Goal: Task Accomplishment & Management: Manage account settings

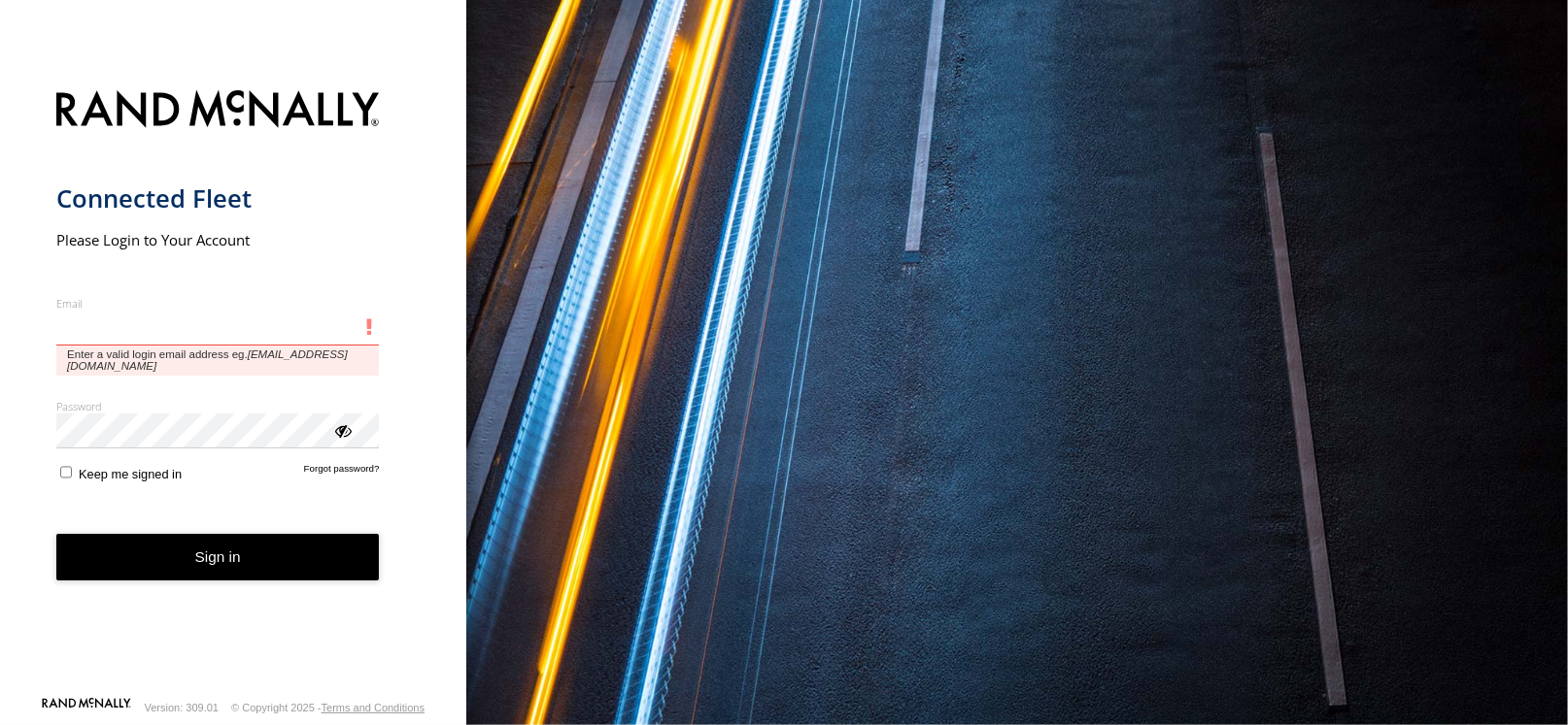
type input "**********"
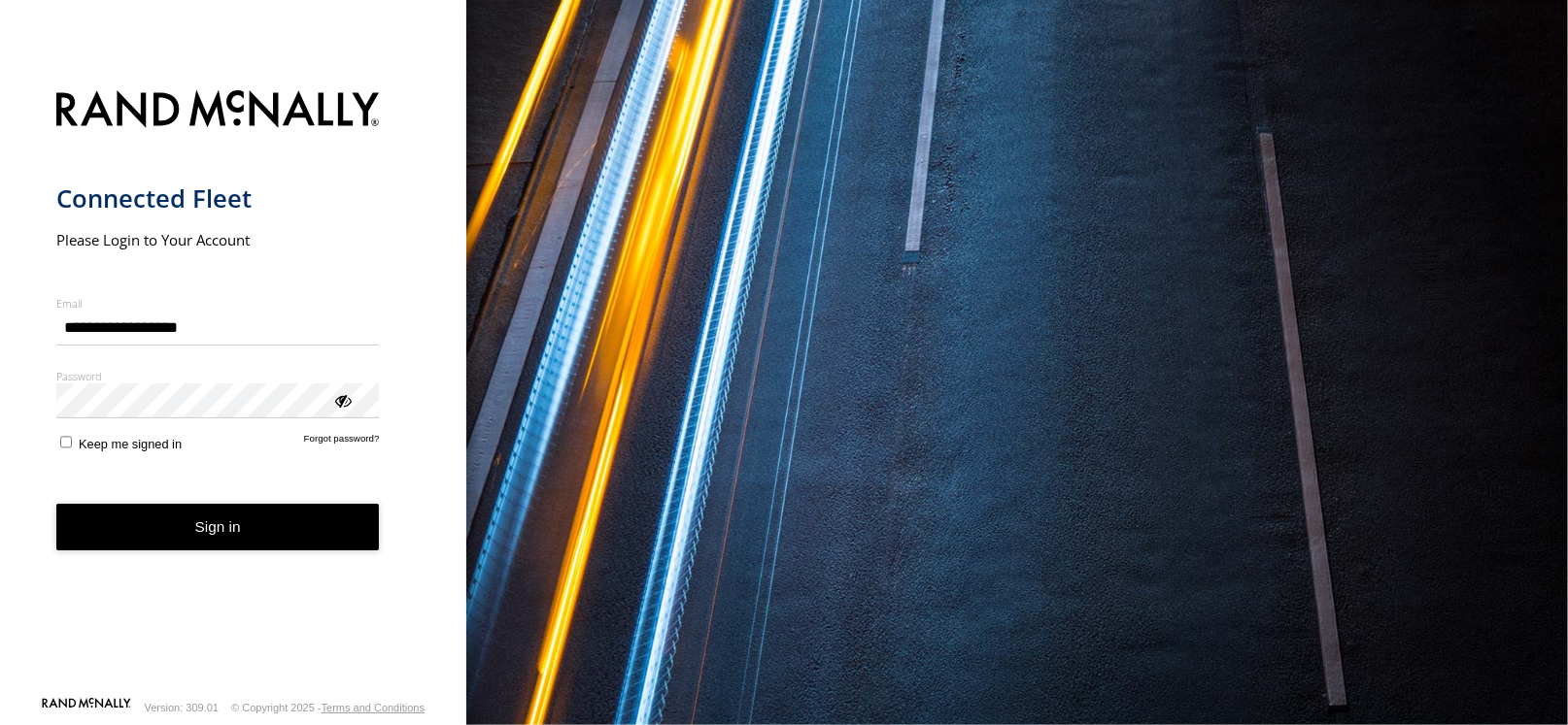
click at [228, 540] on button "Sign in" at bounding box center [219, 527] width 324 height 48
type input "**********"
click at [278, 555] on form "**********" at bounding box center [234, 387] width 355 height 618
click at [299, 525] on button "Sign in" at bounding box center [219, 527] width 324 height 48
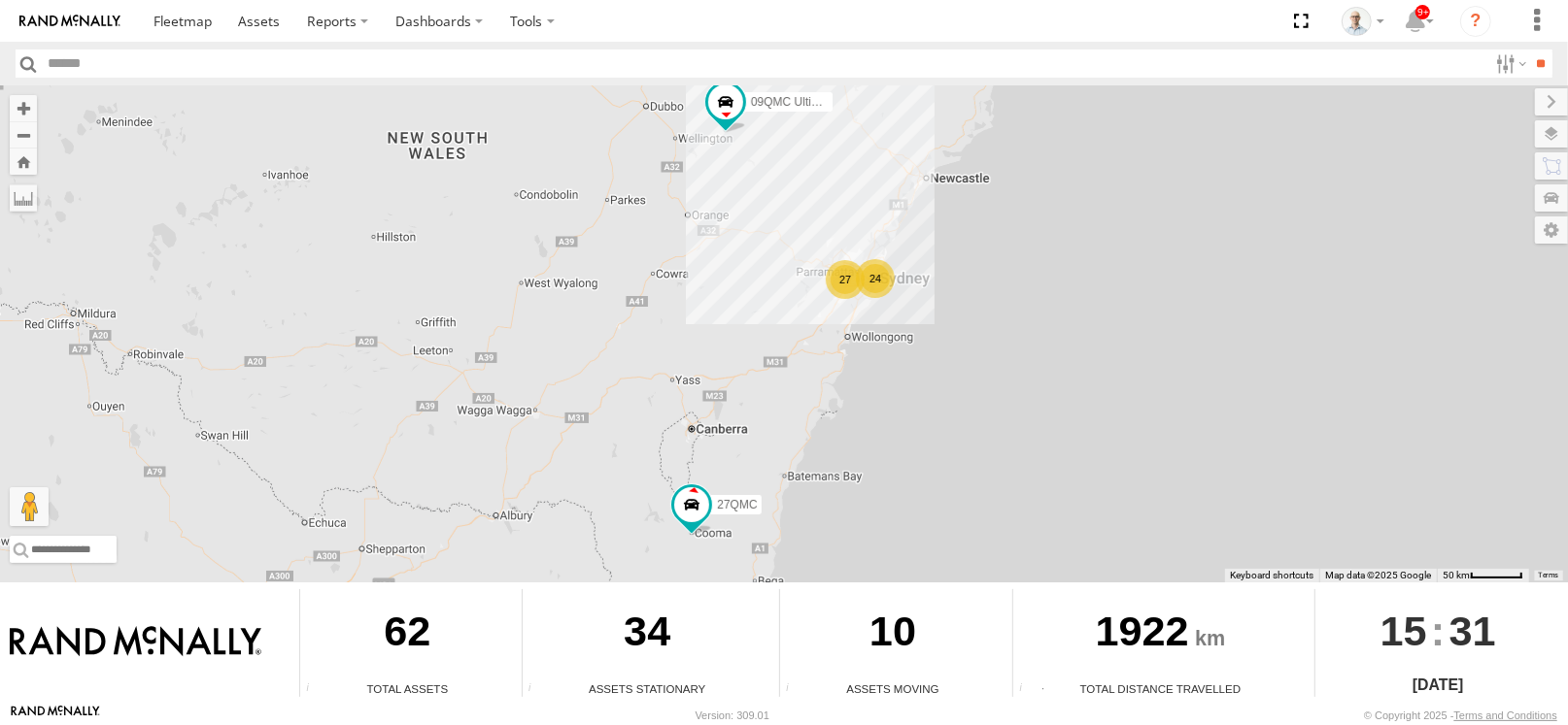
click at [878, 273] on div "24" at bounding box center [874, 278] width 39 height 39
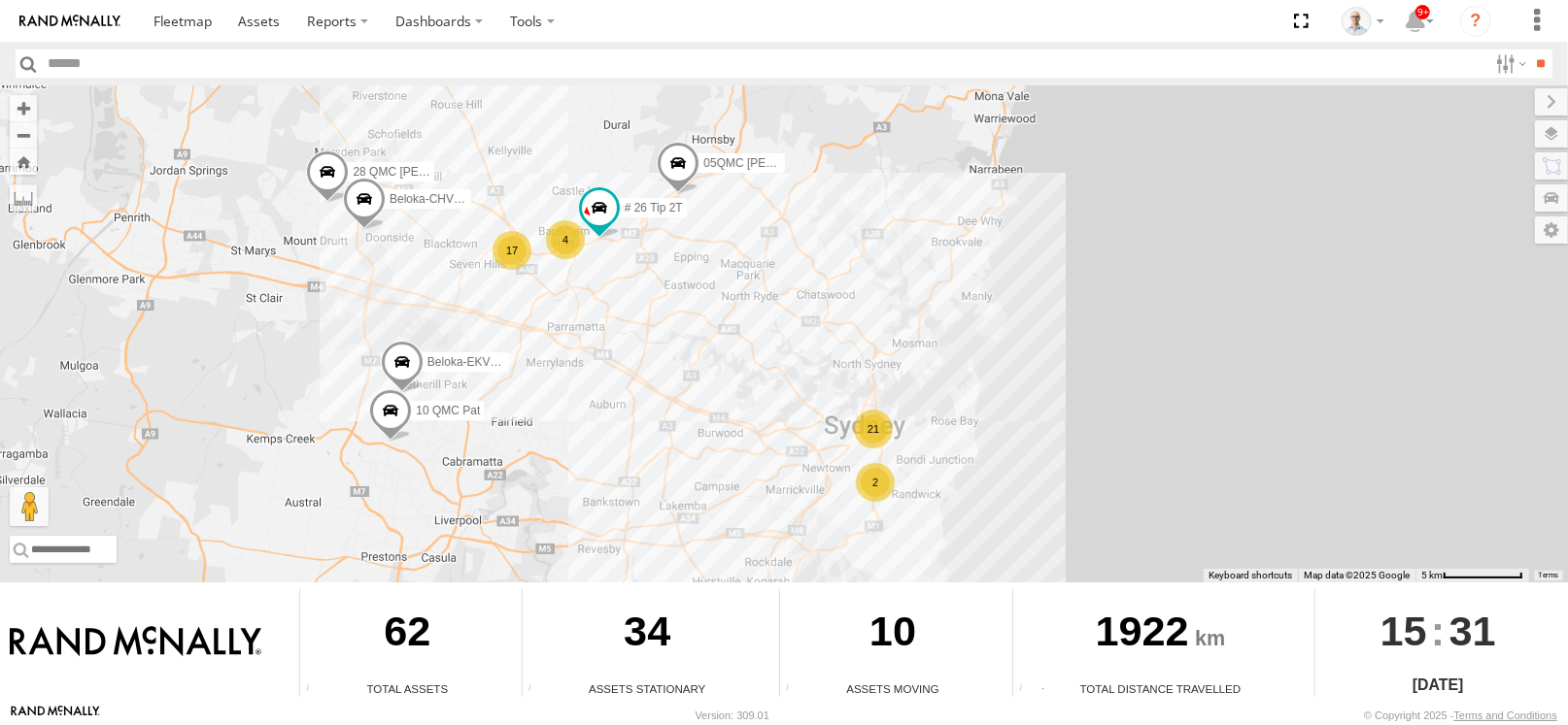
click at [563, 237] on div "4" at bounding box center [564, 239] width 39 height 39
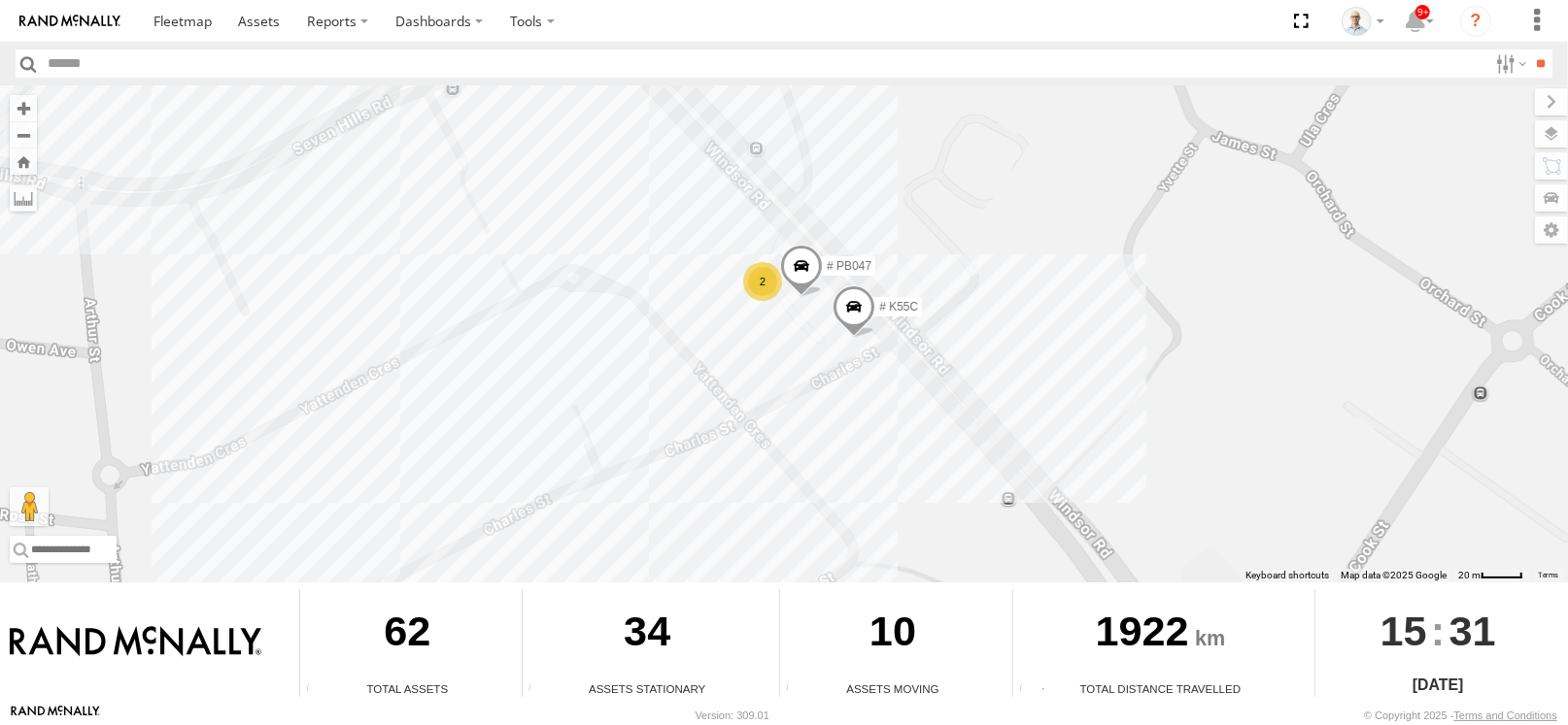
click at [1054, 423] on div "09QMC Ultimo uber 27QMC 10 QMC Pat # 26 Tip 2T Beloka-EKV93V 05QMC Jackson Belo…" at bounding box center [784, 334] width 1568 height 497
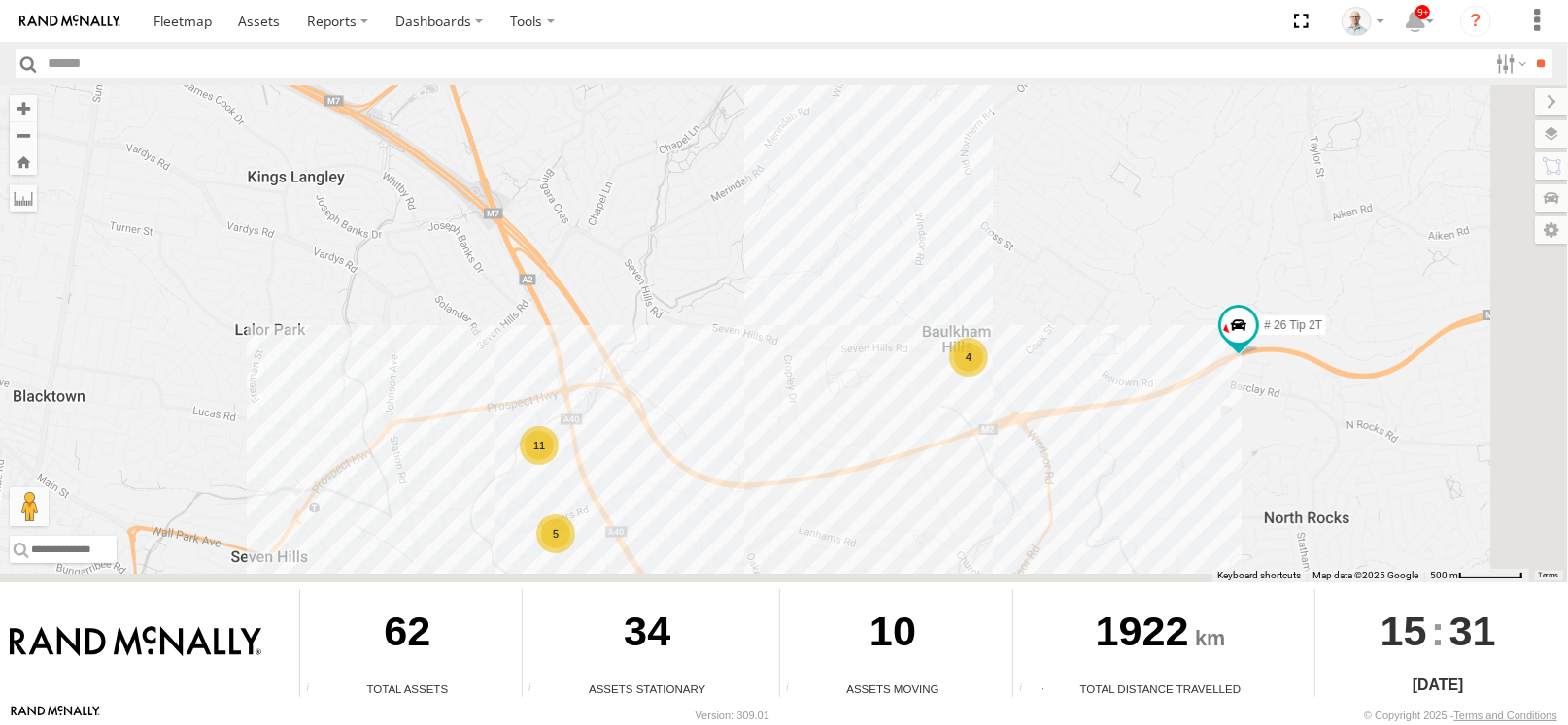
drag, startPoint x: 996, startPoint y: 486, endPoint x: 897, endPoint y: 411, distance: 124.2
click at [897, 411] on div "09QMC Ultimo uber 27QMC 10 QMC Pat # 26 Tip 2T Beloka-EKV93V 05QMC Jackson Belo…" at bounding box center [784, 334] width 1568 height 497
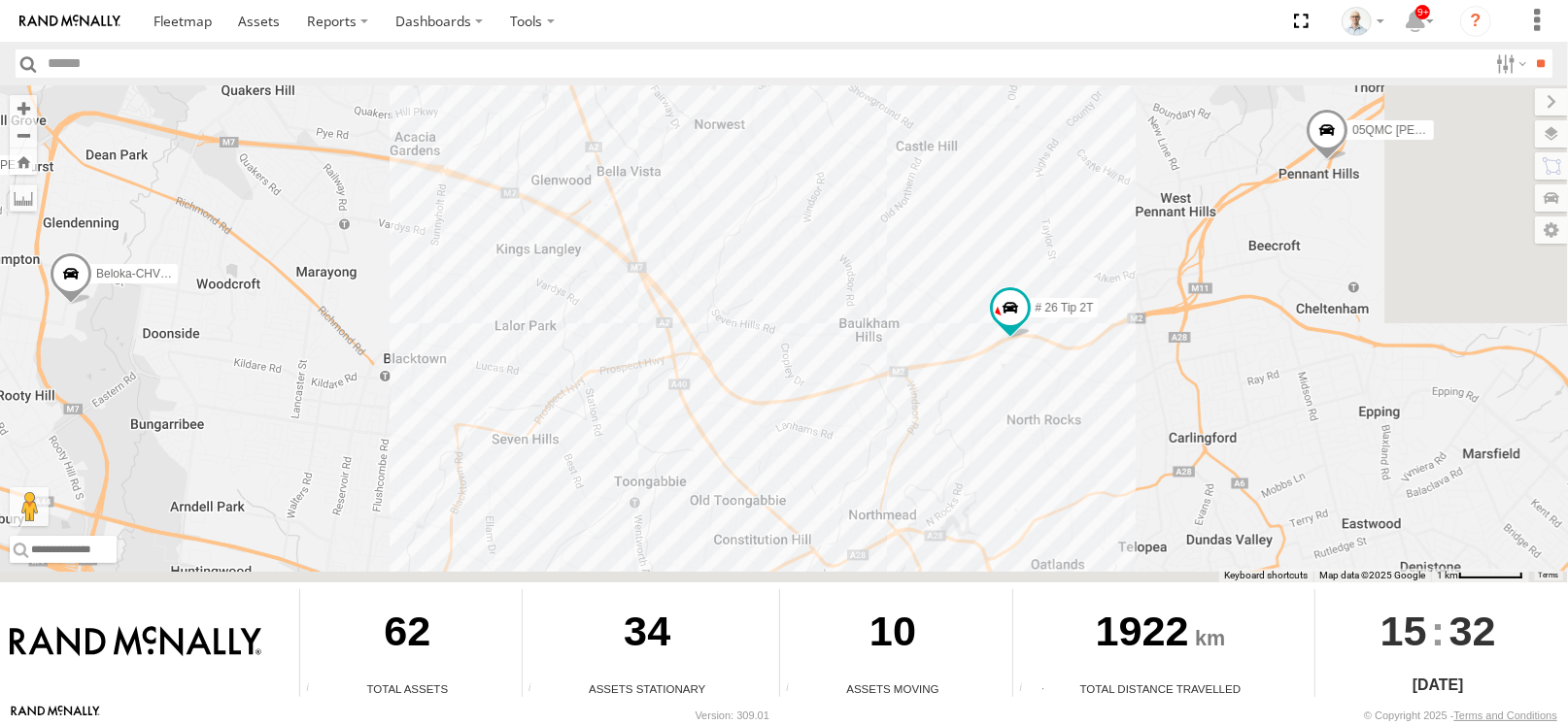
drag, startPoint x: 1226, startPoint y: 412, endPoint x: 878, endPoint y: 356, distance: 352.5
click at [881, 358] on div "09QMC Ultimo uber 27QMC 10 QMC Pat # 26 Tip 2T Beloka-EKV93V 05QMC Jackson Belo…" at bounding box center [784, 334] width 1568 height 497
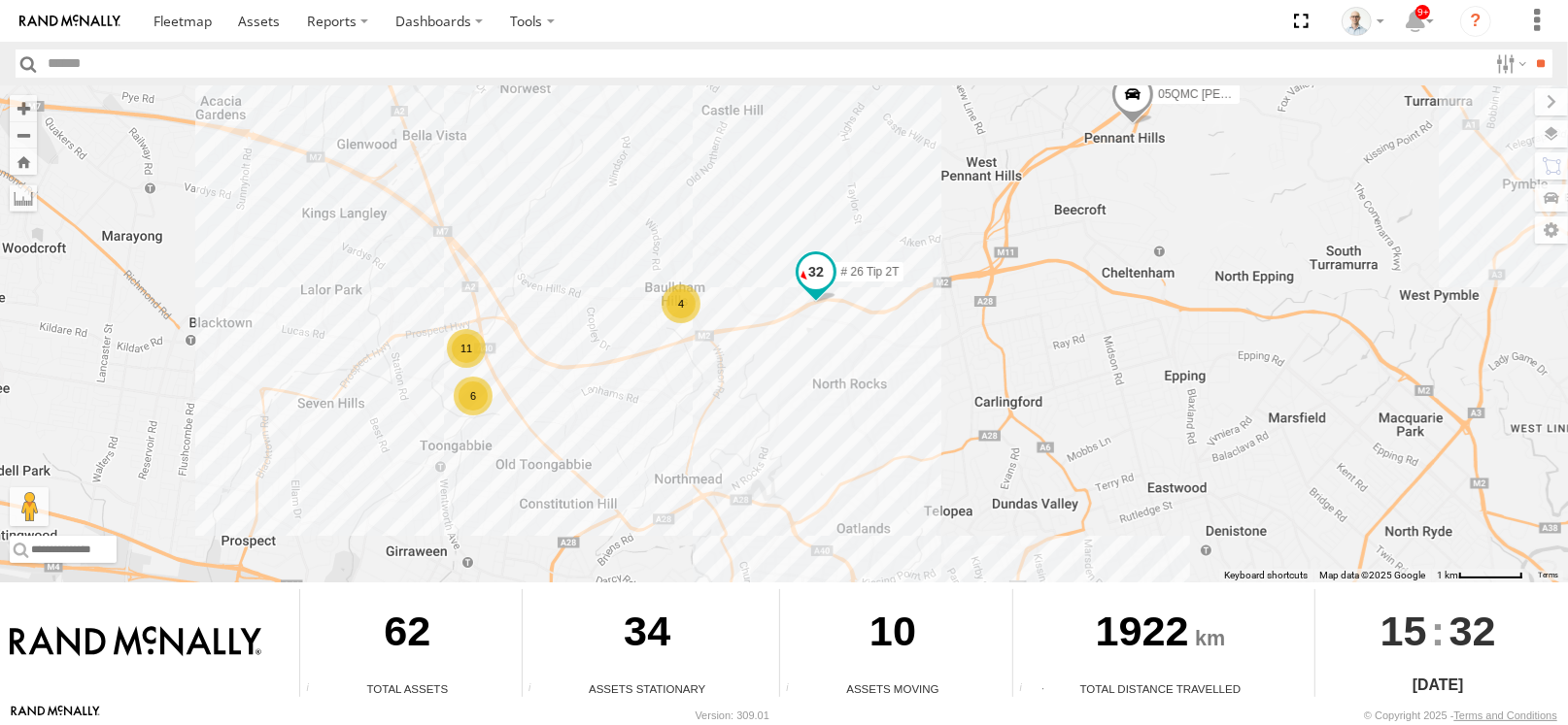
click at [816, 271] on span at bounding box center [816, 271] width 35 height 35
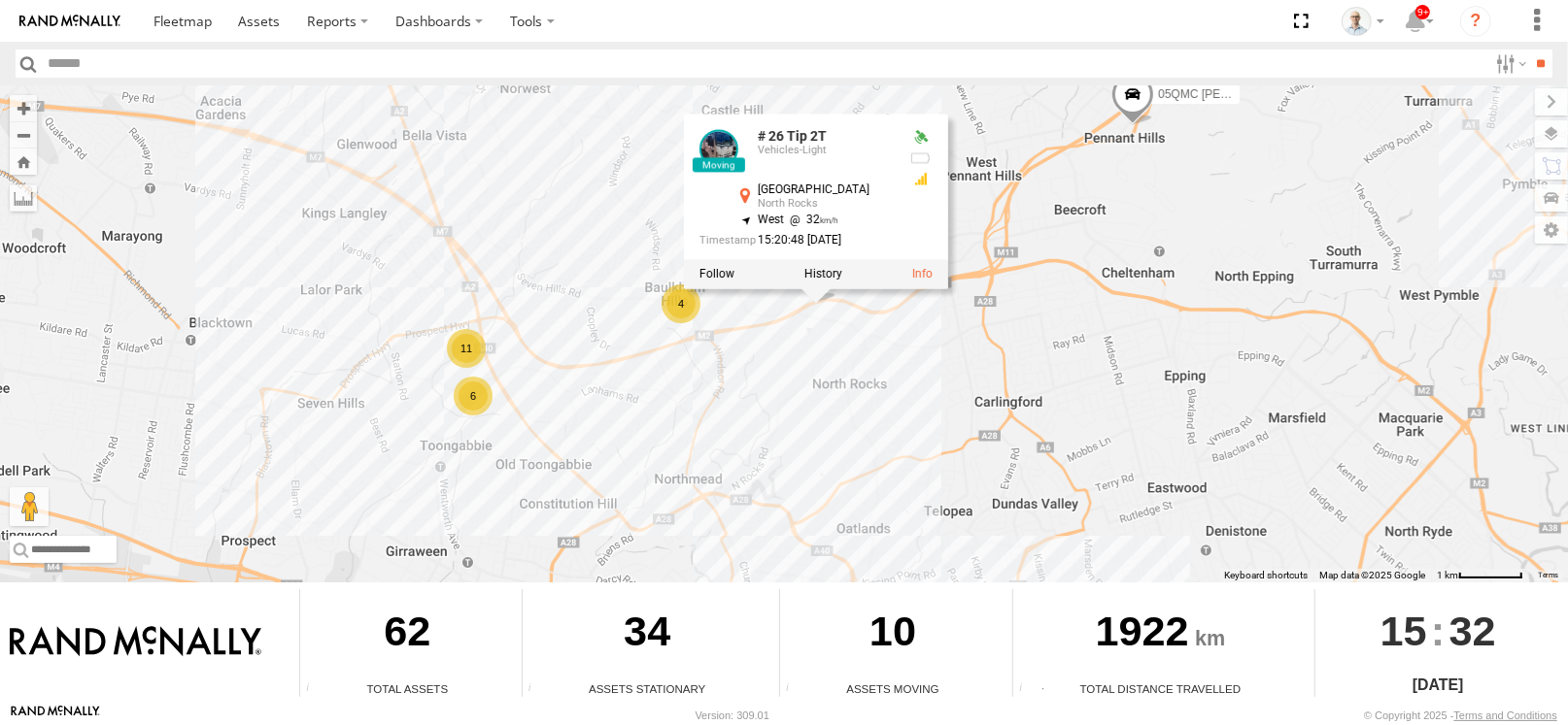
drag, startPoint x: 1309, startPoint y: 412, endPoint x: 925, endPoint y: 338, distance: 391.1
click at [925, 338] on div "09QMC Ultimo uber 27QMC 10 QMC Pat # 26 Tip 2T Beloka-EKV93V 05QMC Jackson Belo…" at bounding box center [784, 334] width 1568 height 497
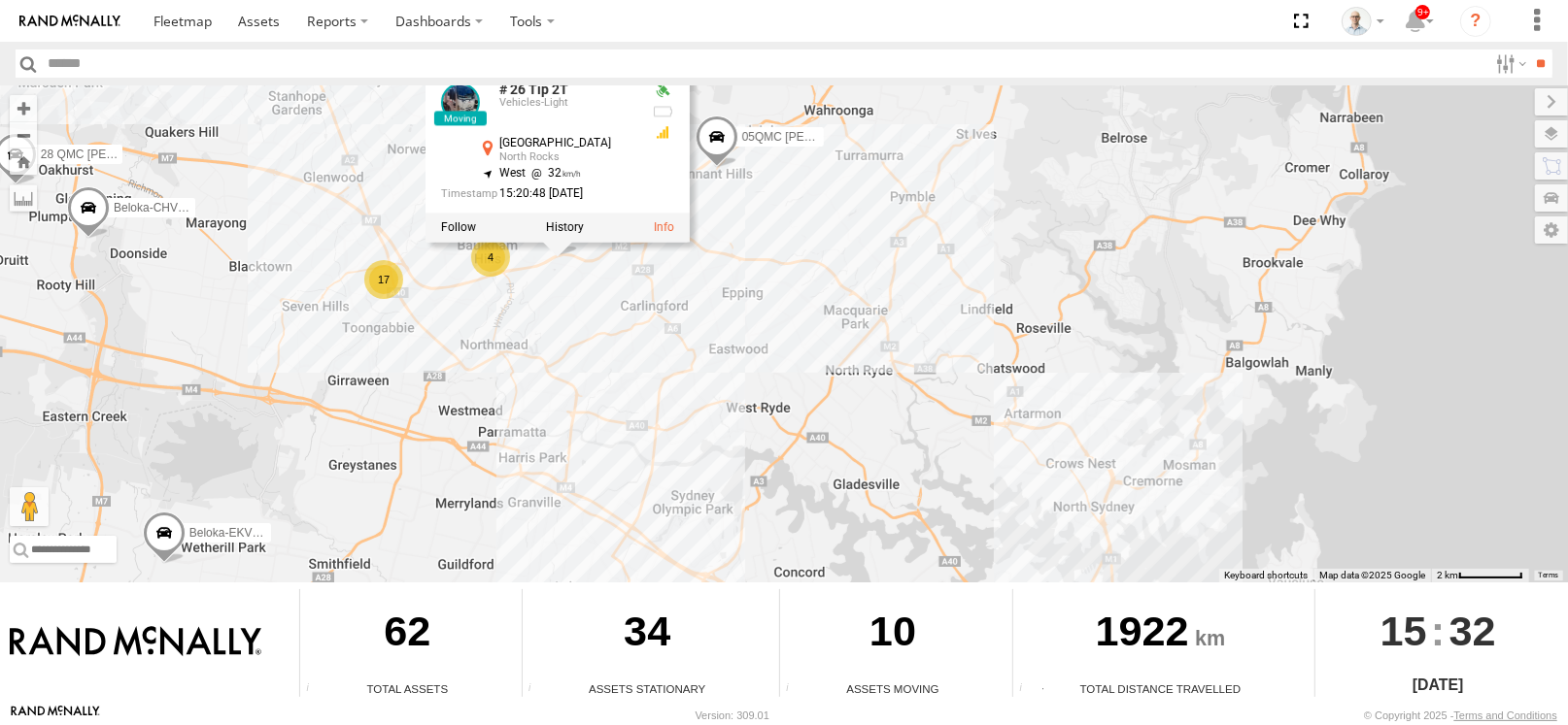
click at [868, 425] on div "09QMC Ultimo uber 27QMC 10 QMC Pat # 26 Tip 2T Beloka-EKV93V 05QMC Jackson Belo…" at bounding box center [784, 334] width 1568 height 497
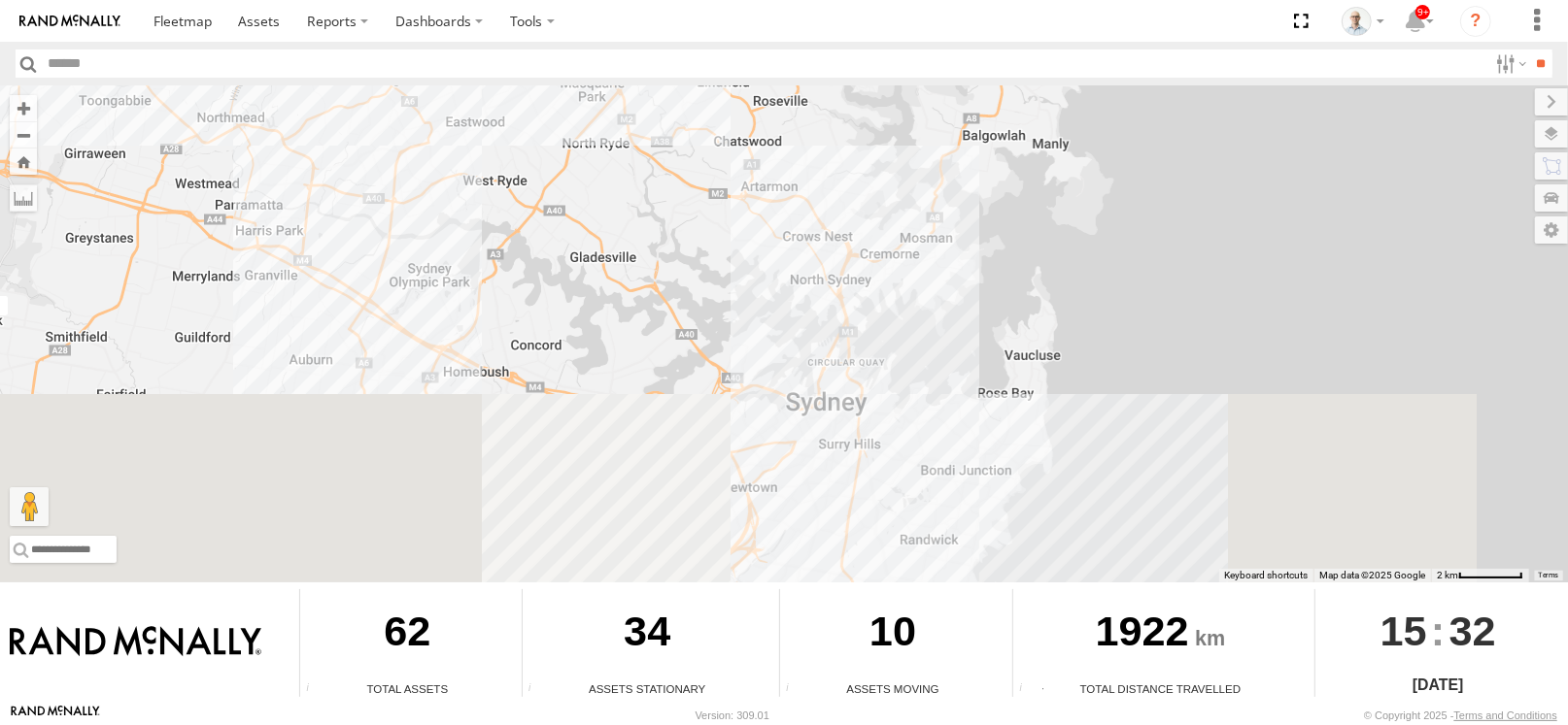
drag, startPoint x: 933, startPoint y: 490, endPoint x: 661, endPoint y: 251, distance: 362.1
click at [661, 251] on div "09QMC Ultimo uber 27QMC 10 QMC Pat # 26 Tip 2T Beloka-EKV93V 05QMC Jackson Belo…" at bounding box center [784, 334] width 1568 height 497
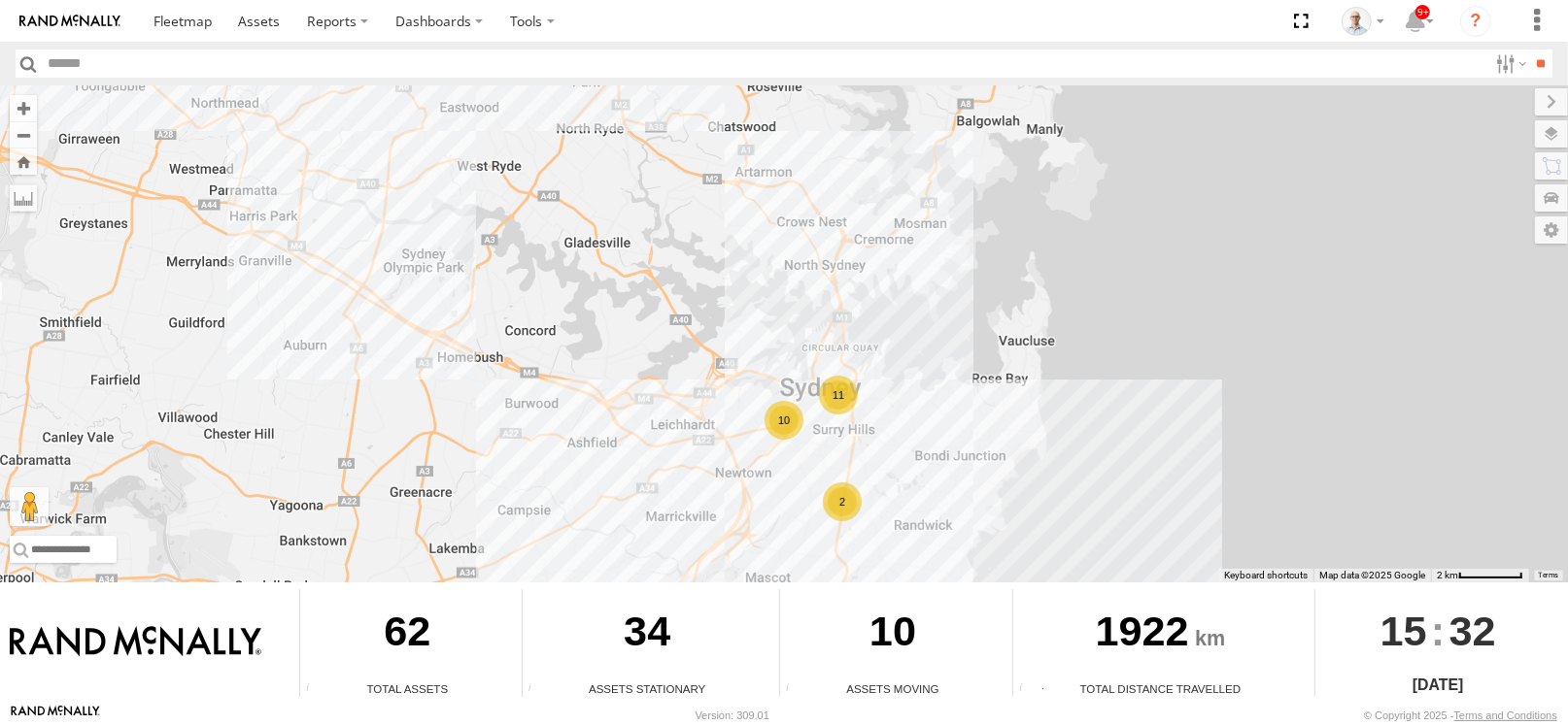
click at [792, 424] on div "10" at bounding box center [783, 420] width 39 height 39
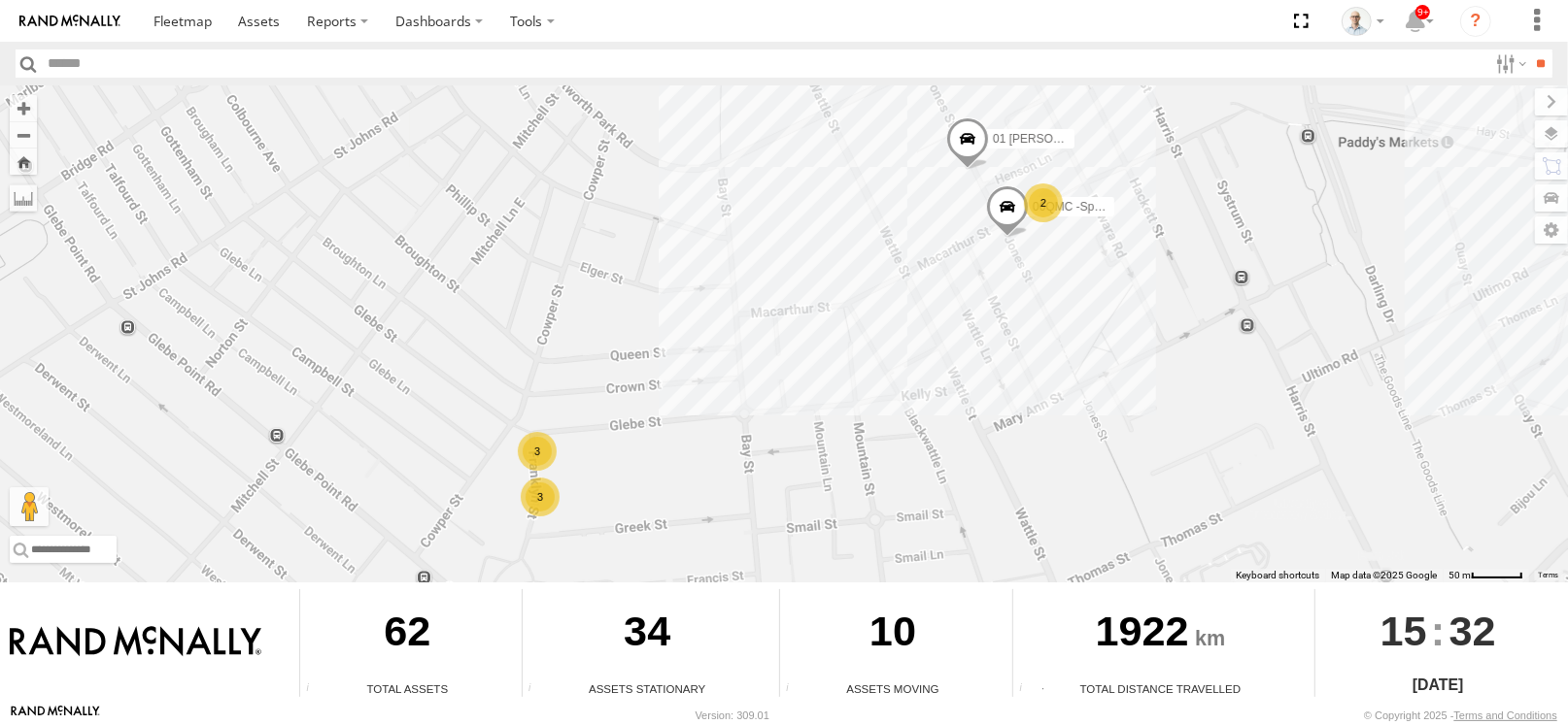
click at [538, 456] on div "3" at bounding box center [537, 451] width 39 height 39
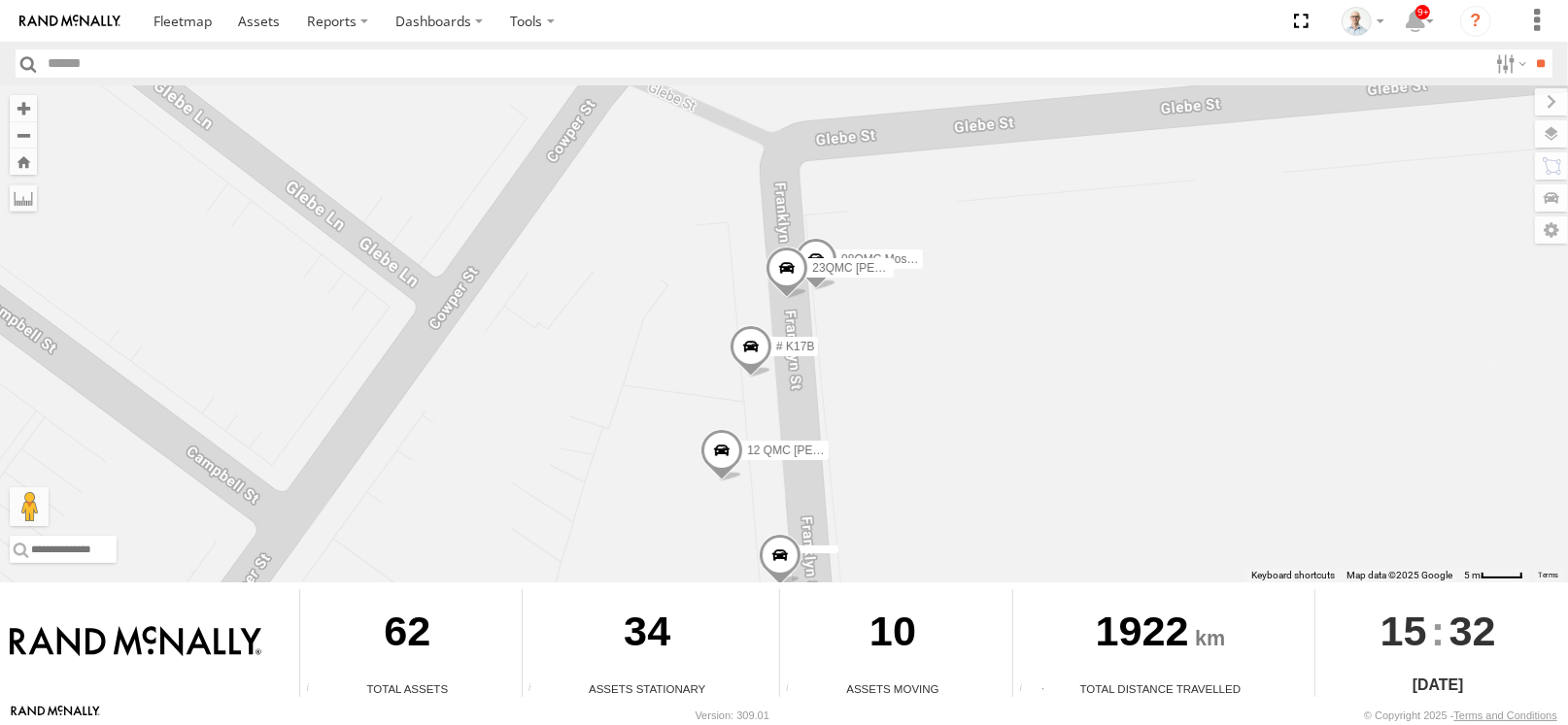
click at [976, 374] on div "09QMC Ultimo uber 27QMC 10 QMC Pat # 26 Tip 2T Beloka-EKV93V 05QMC Jackson Belo…" at bounding box center [784, 334] width 1568 height 497
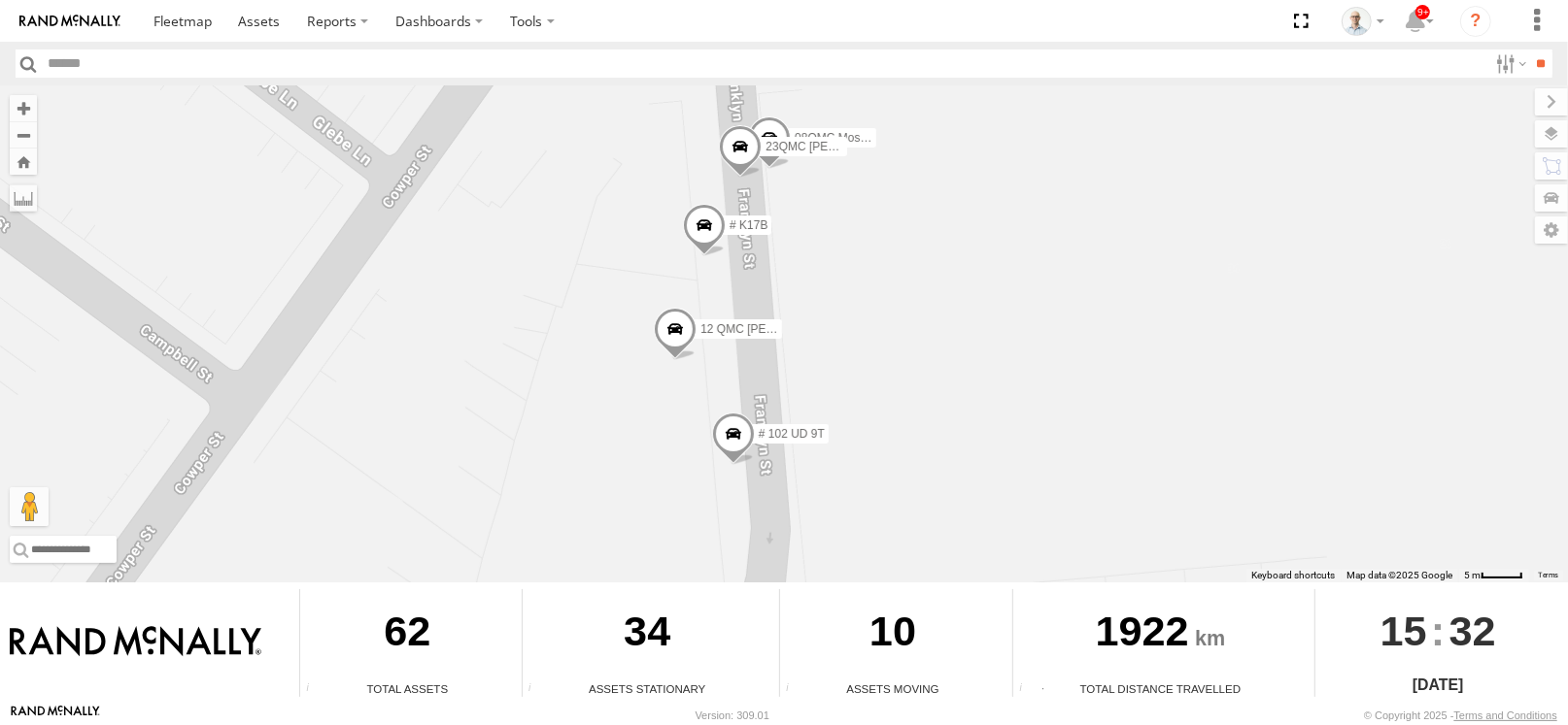
drag, startPoint x: 1050, startPoint y: 486, endPoint x: 830, endPoint y: 384, distance: 242.5
click at [985, 330] on div "09QMC Ultimo uber 27QMC 10 QMC Pat # 26 Tip 2T Beloka-EKV93V 05QMC Jackson Belo…" at bounding box center [784, 334] width 1568 height 497
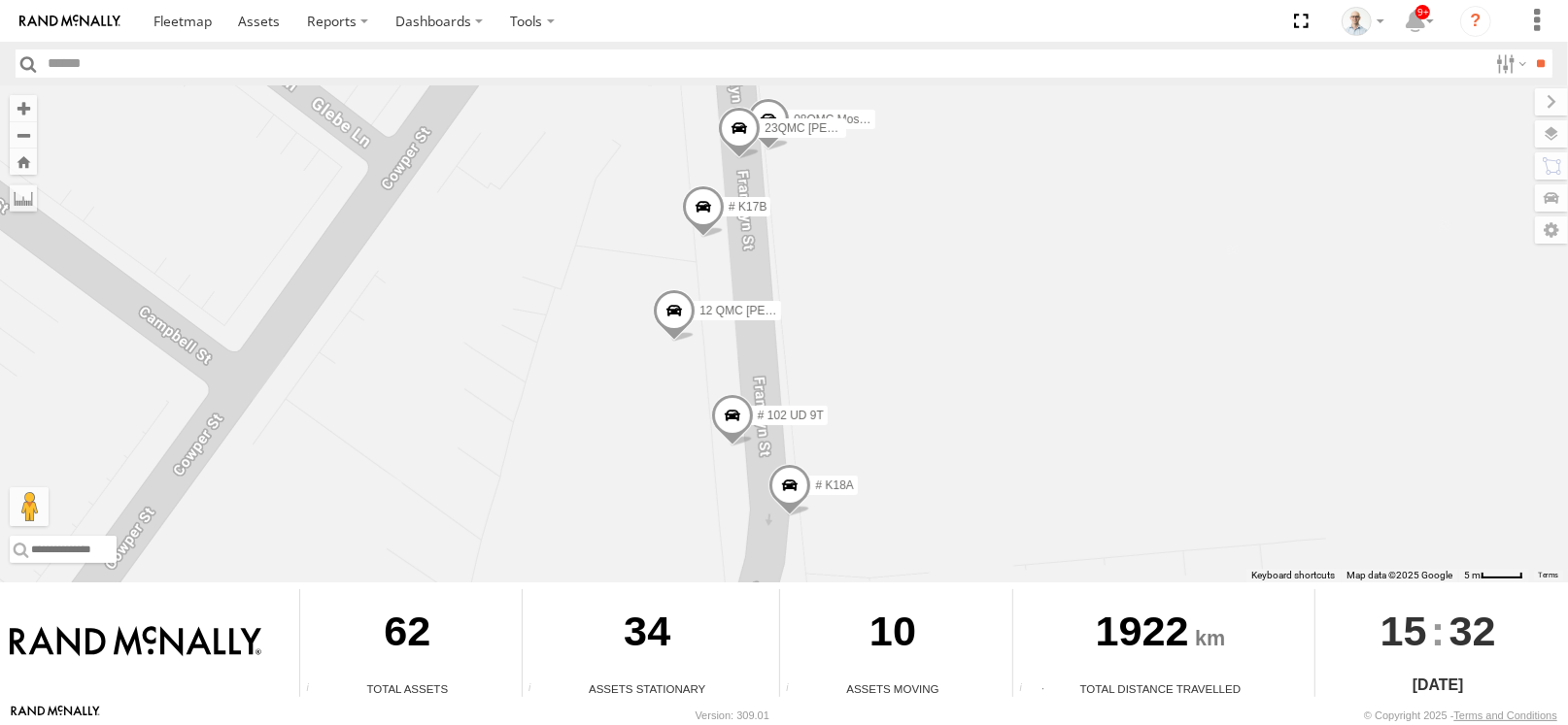
click at [762, 108] on span at bounding box center [768, 124] width 43 height 53
click at [835, 179] on div "09QMC Ultimo uber 27QMC 10 QMC Pat # 26 Tip 2T Beloka-EKV93V 05QMC Jackson Belo…" at bounding box center [784, 334] width 1568 height 497
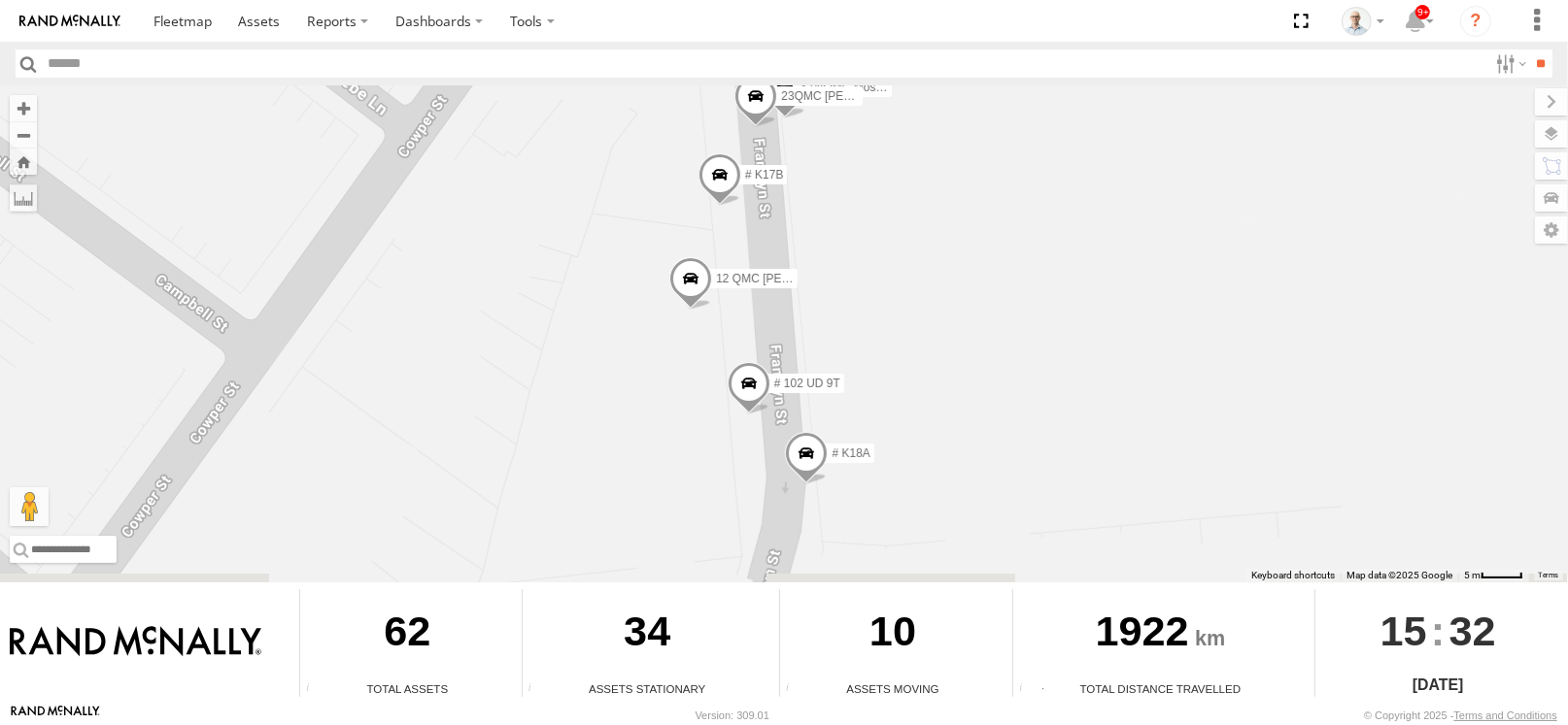
drag, startPoint x: 823, startPoint y: 237, endPoint x: 842, endPoint y: 206, distance: 36.4
click at [842, 206] on div "09QMC Ultimo uber 27QMC 10 QMC Pat # 26 Tip 2T Beloka-EKV93V 05QMC Jackson Belo…" at bounding box center [784, 334] width 1568 height 497
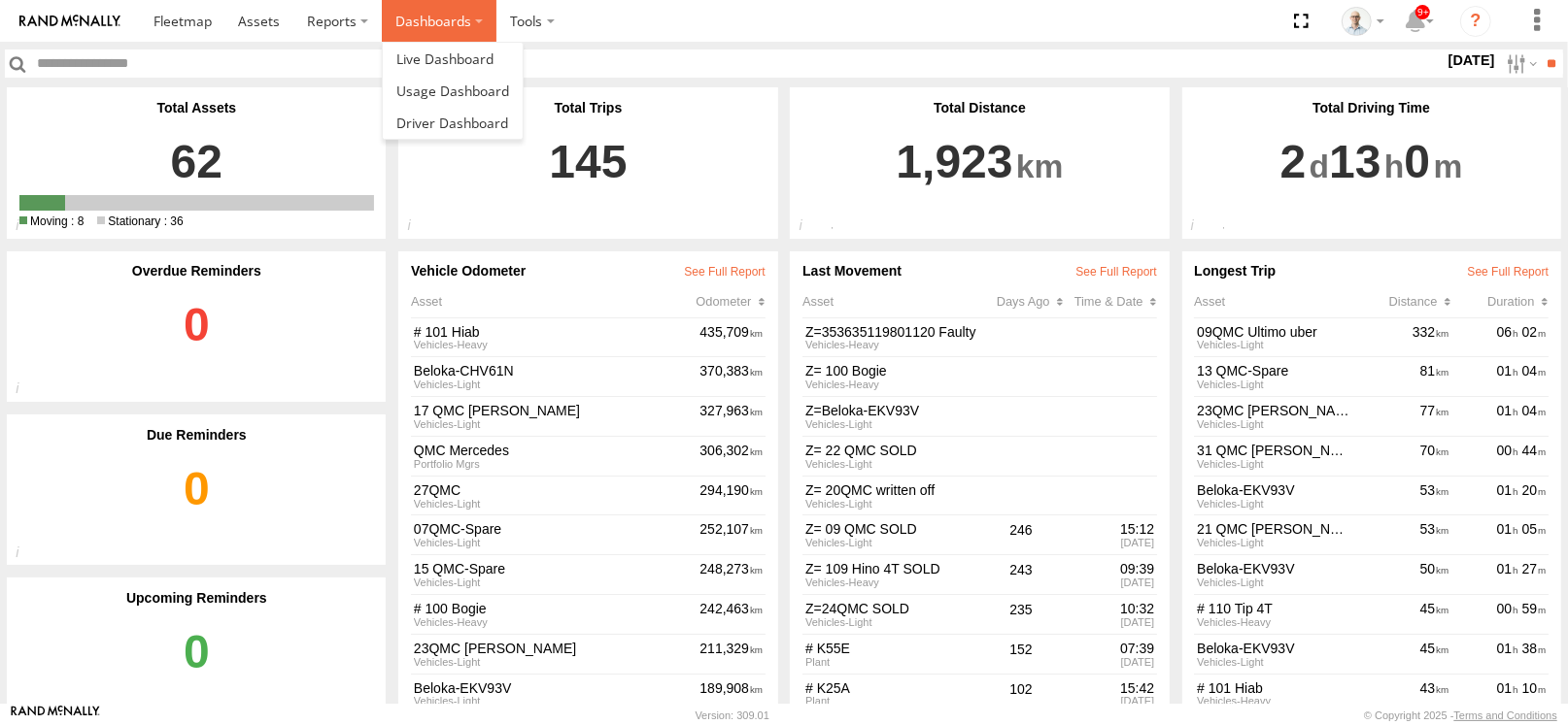
click at [409, 25] on label "Dashboards" at bounding box center [438, 21] width 114 height 42
click at [454, 56] on span at bounding box center [445, 59] width 97 height 19
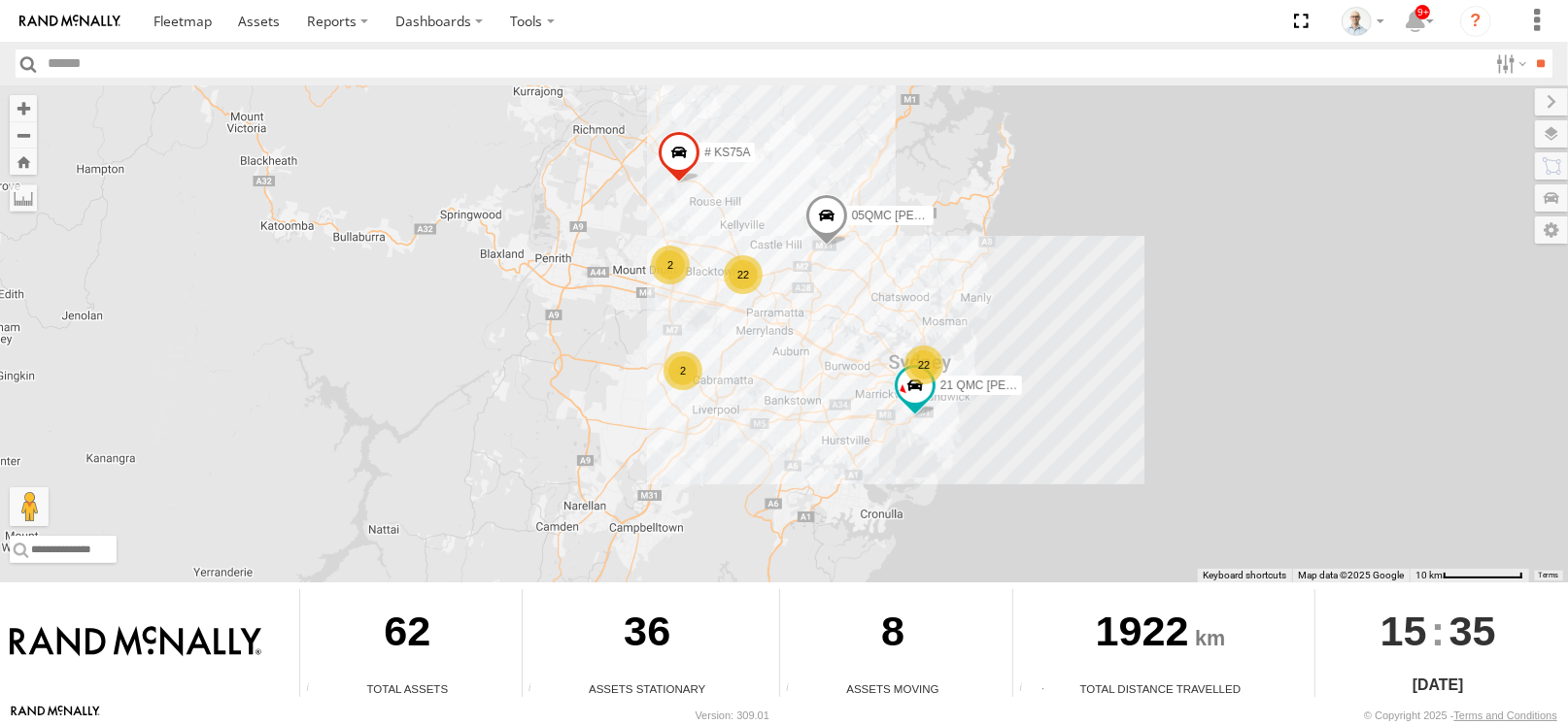
drag, startPoint x: 815, startPoint y: 285, endPoint x: 746, endPoint y: 433, distance: 163.3
click at [746, 433] on div "09QMC Ultimo uber 27QMC # KS75A 05QMC Jackson 22 2 22 21 QMC Pat Junior 2" at bounding box center [784, 334] width 1568 height 497
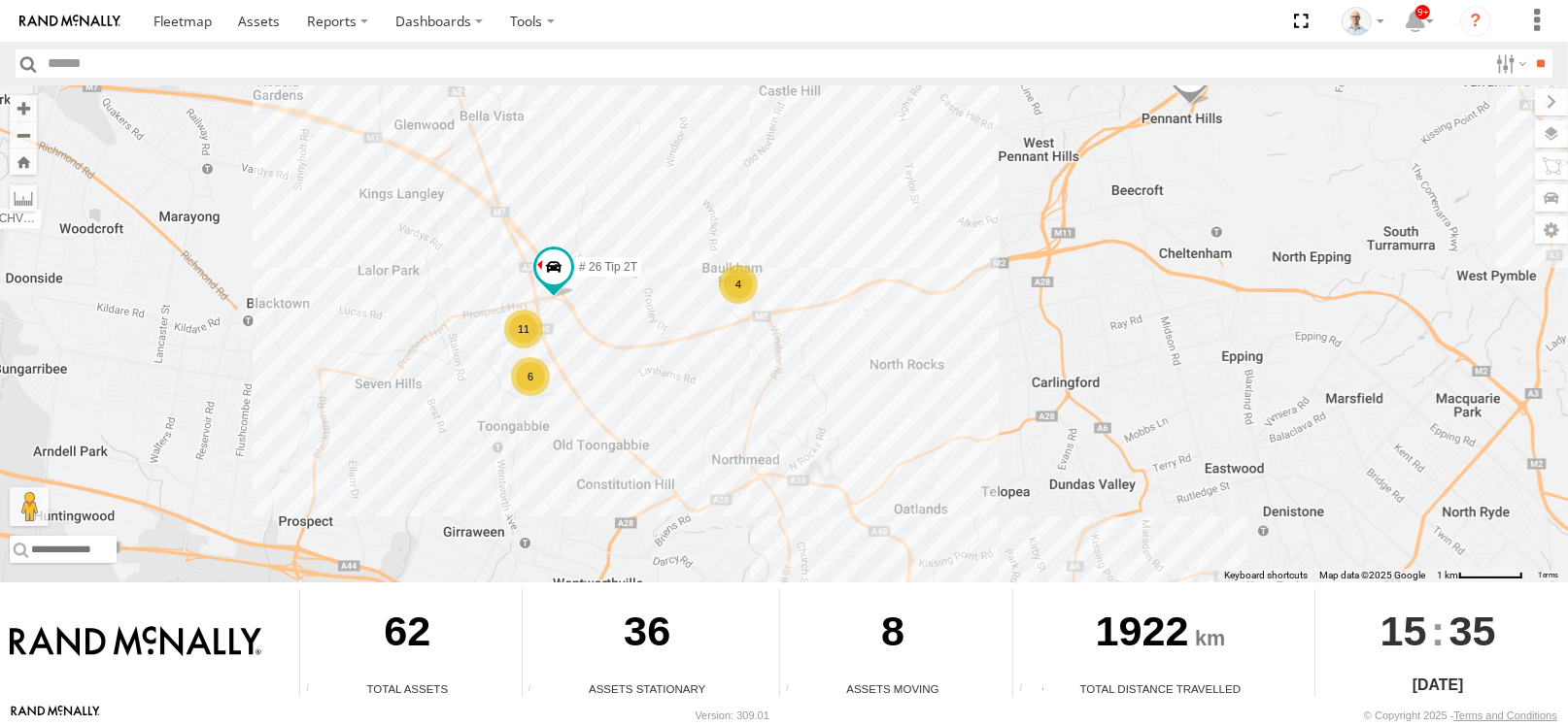
click at [523, 323] on div "11" at bounding box center [523, 329] width 39 height 39
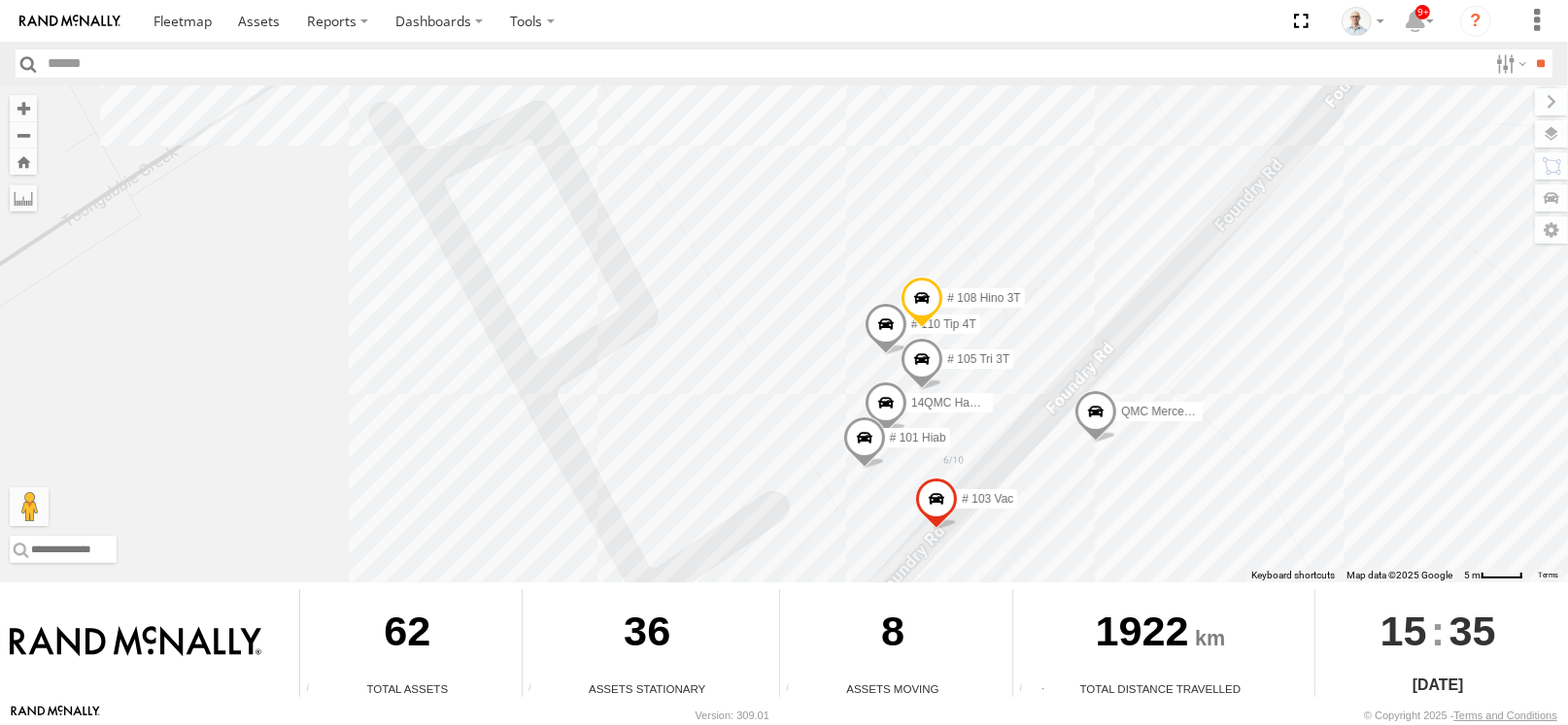
drag, startPoint x: 740, startPoint y: 346, endPoint x: 629, endPoint y: 166, distance: 211.5
click at [665, 328] on div "09QMC Ultimo uber 27QMC # KS75A 05QMC Jackson 10 QMC Pat Beloka-EKV93V Beloka-C…" at bounding box center [784, 334] width 1568 height 497
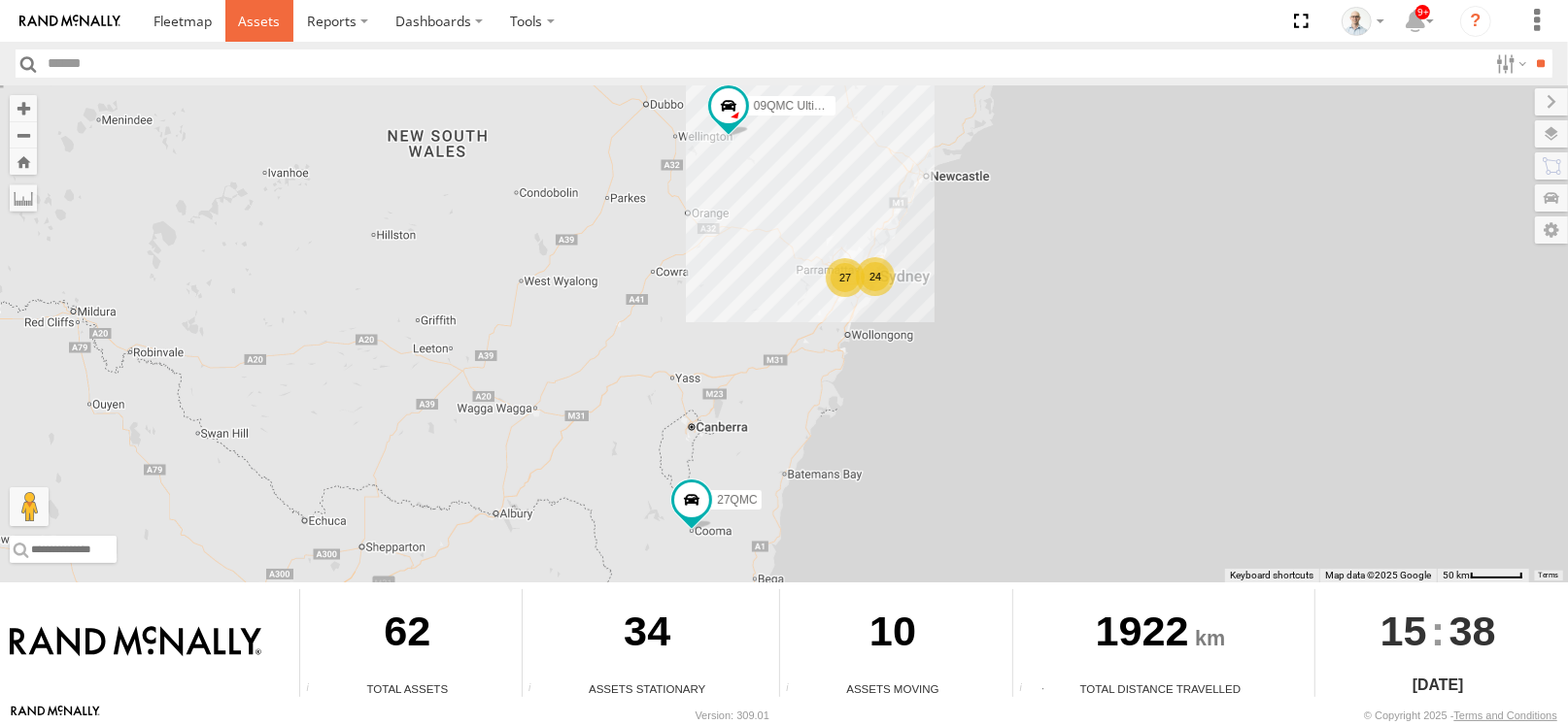
click at [252, 22] on span at bounding box center [258, 21] width 42 height 19
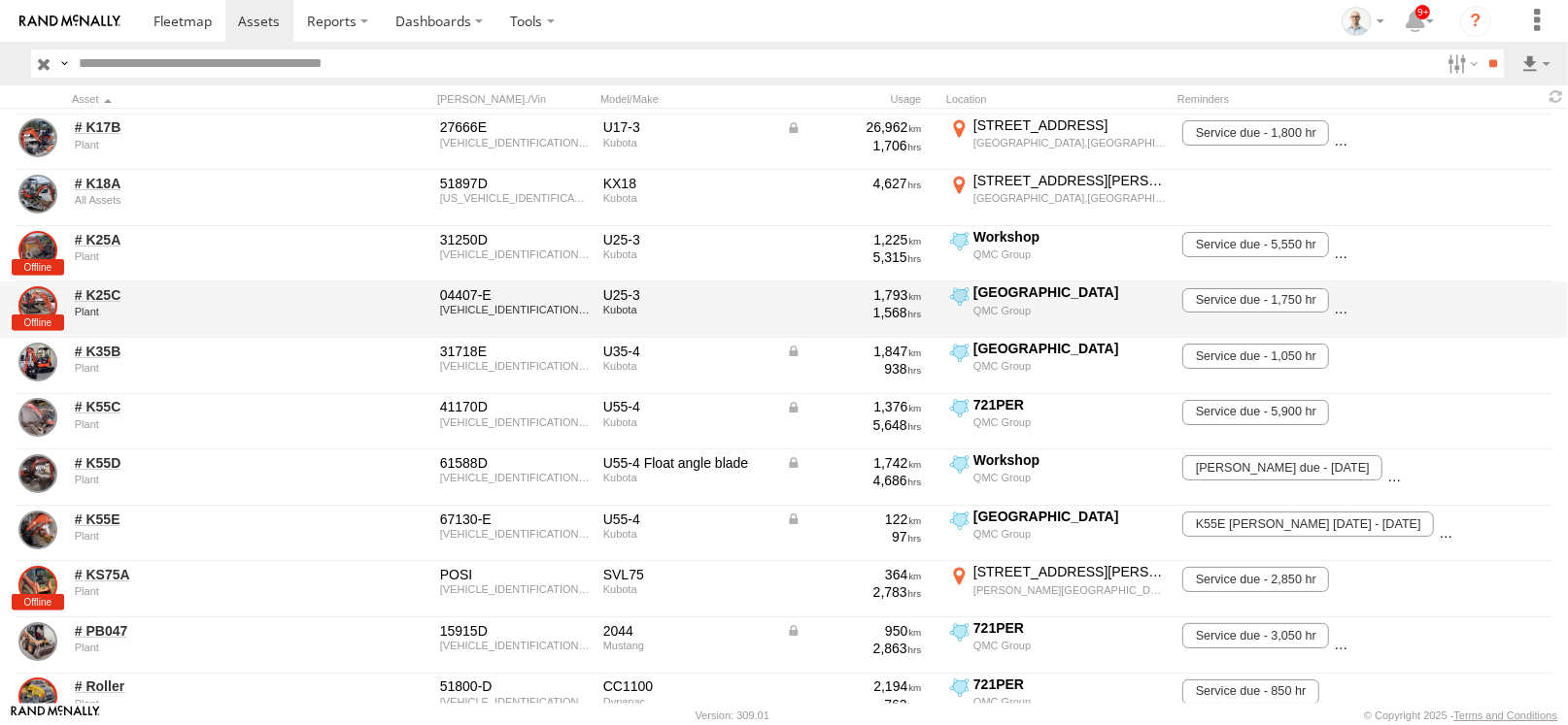
scroll to position [776, 0]
click at [115, 295] on link "# K25C" at bounding box center [208, 297] width 266 height 18
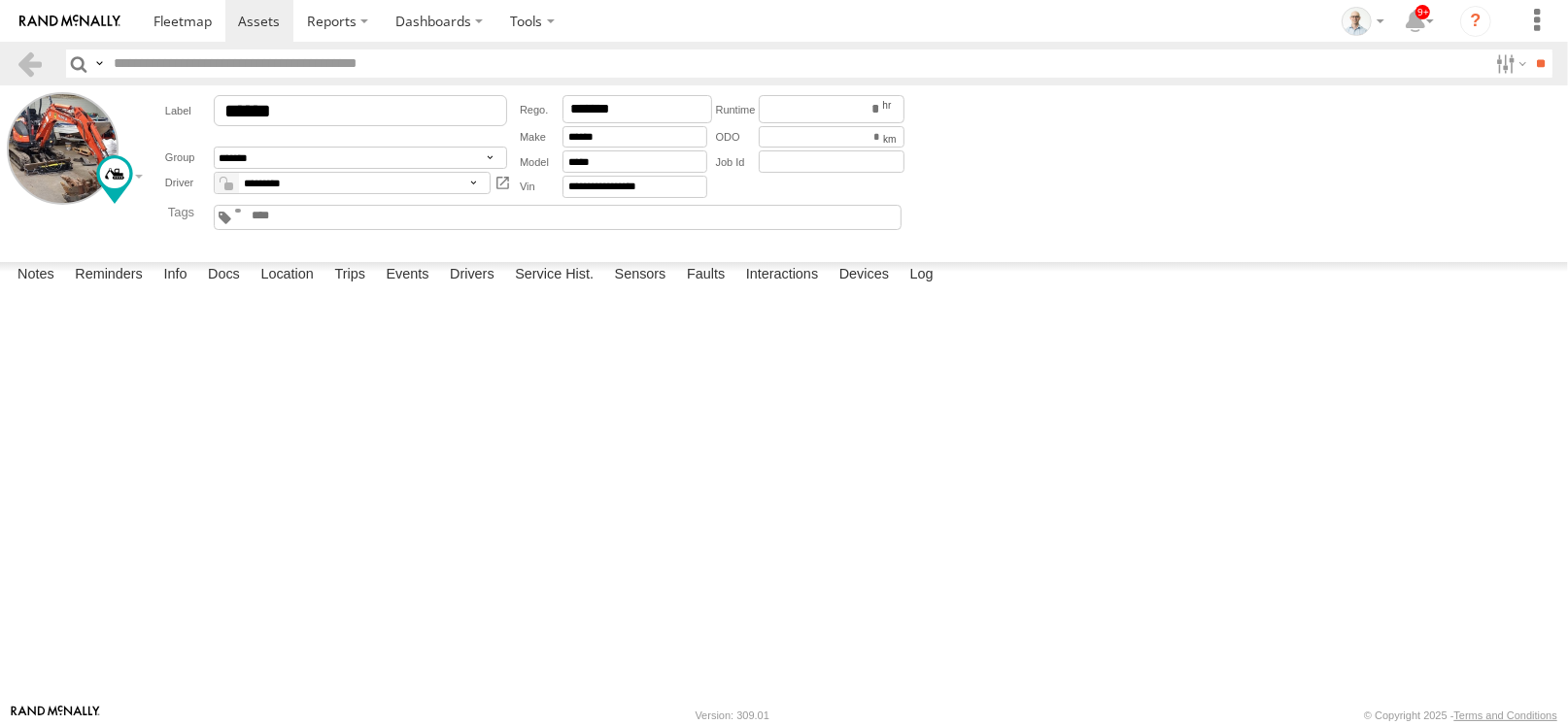
scroll to position [234, 0]
click at [257, 14] on span at bounding box center [258, 21] width 42 height 19
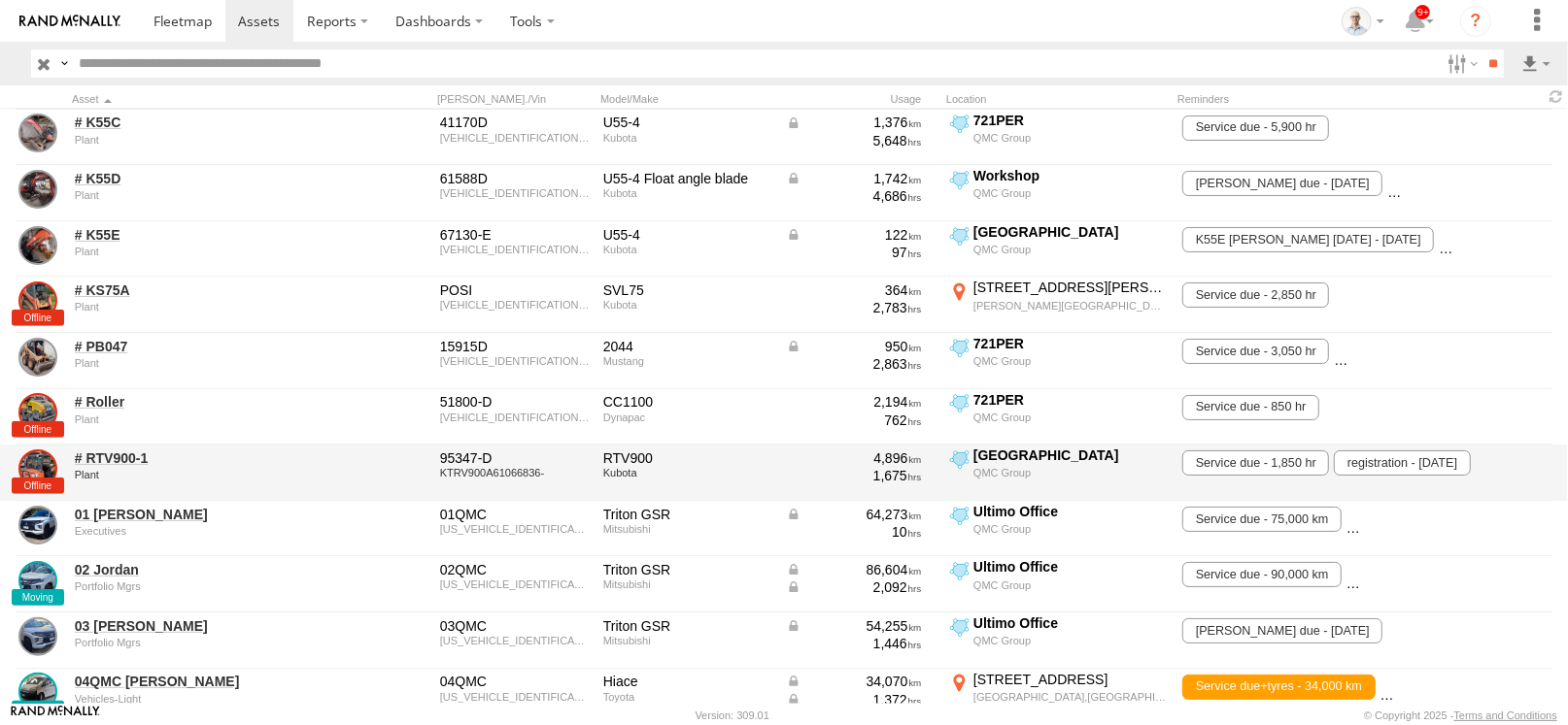
scroll to position [1068, 0]
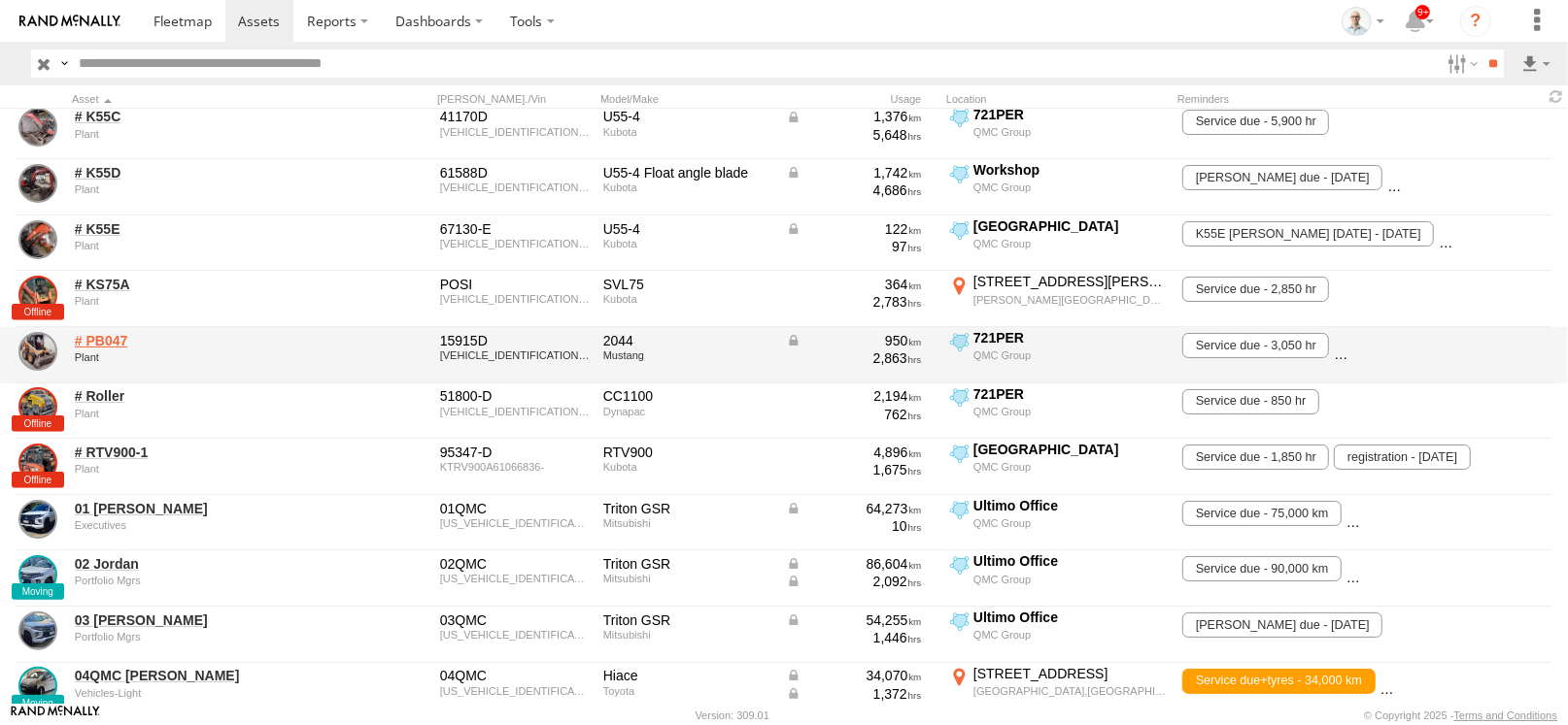
click at [107, 340] on link "# PB047" at bounding box center [208, 341] width 266 height 18
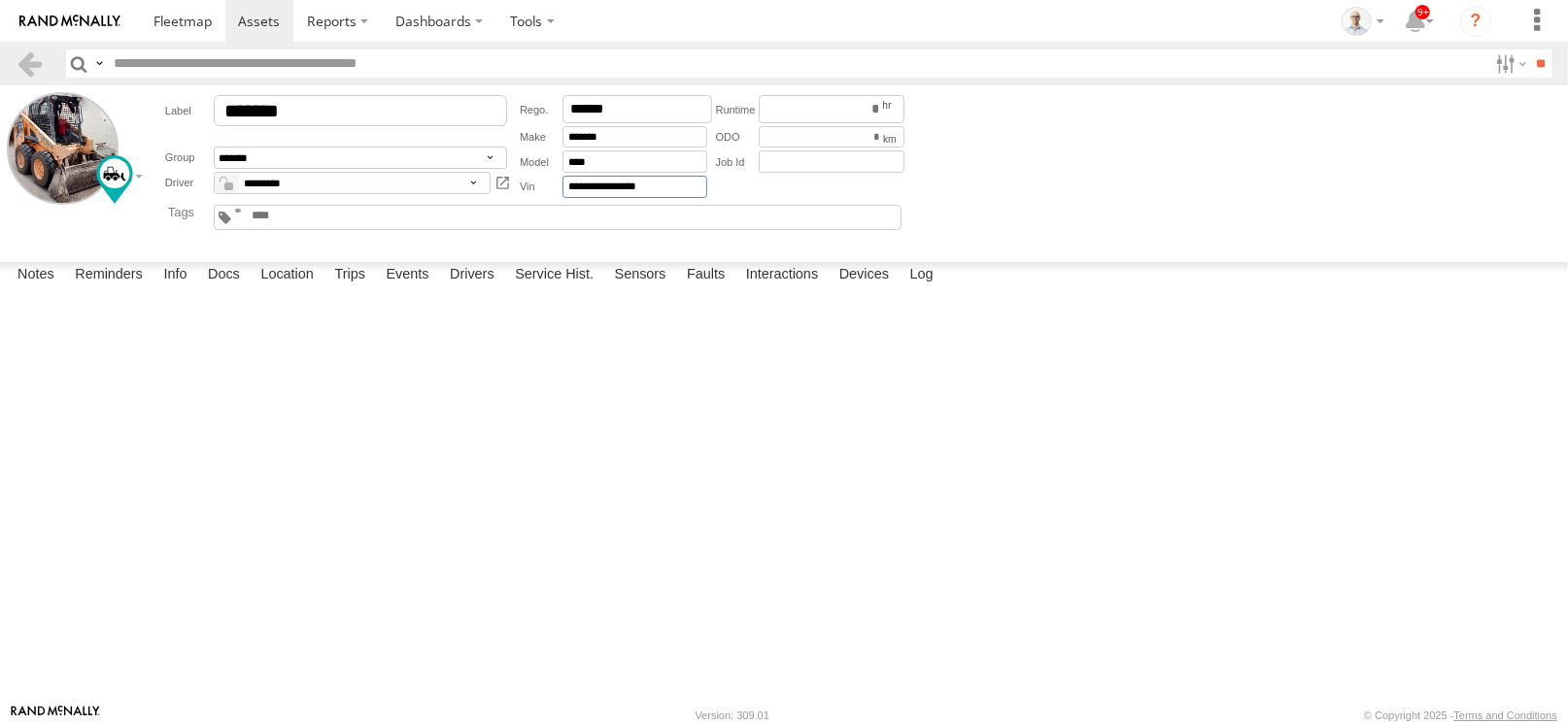
drag, startPoint x: 685, startPoint y: 196, endPoint x: 568, endPoint y: 195, distance: 117.0
click at [568, 195] on input "**********" at bounding box center [635, 187] width 145 height 22
click at [553, 247] on div "**********" at bounding box center [528, 170] width 761 height 155
click at [403, 27] on label "Dashboards" at bounding box center [438, 21] width 114 height 42
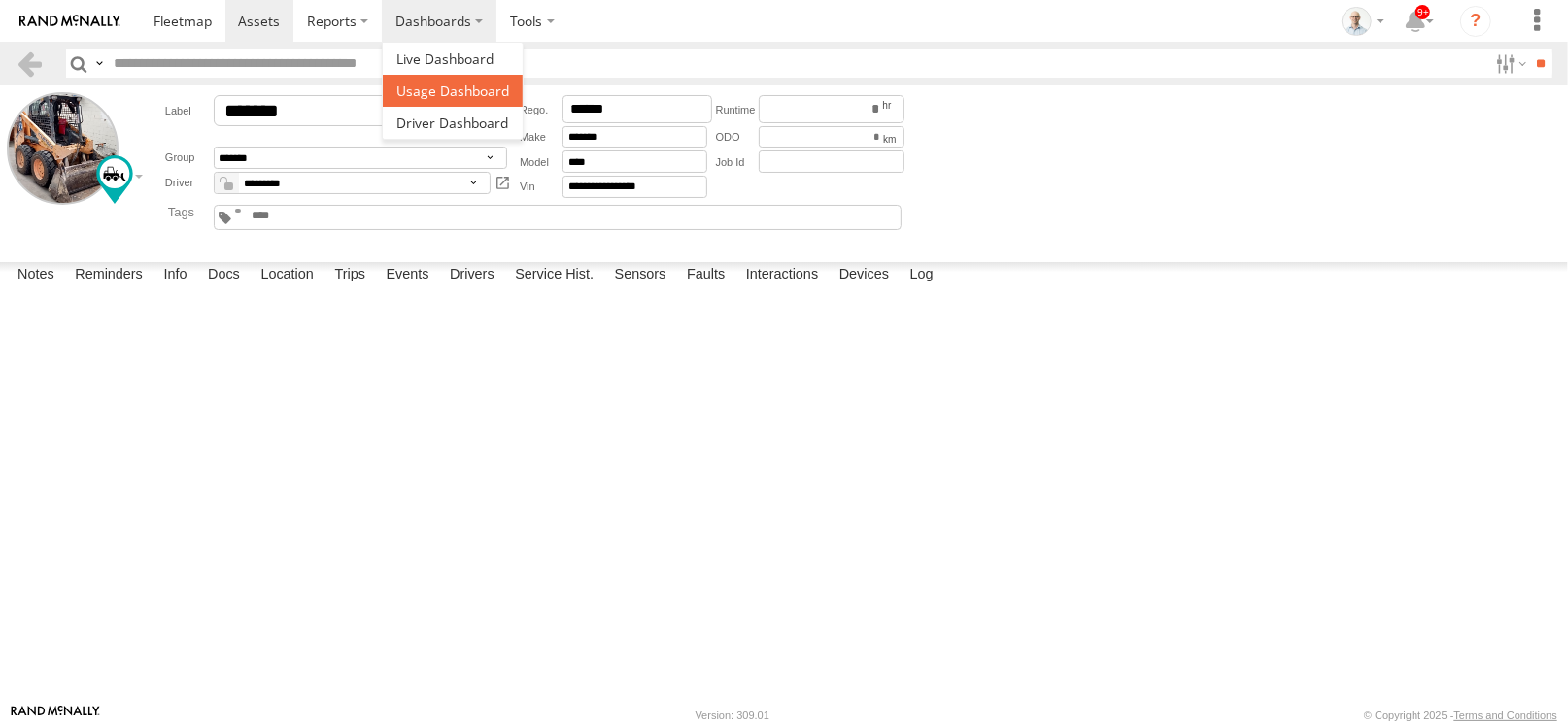
click at [418, 82] on span at bounding box center [452, 90] width 112 height 19
click at [430, 66] on span at bounding box center [445, 59] width 97 height 19
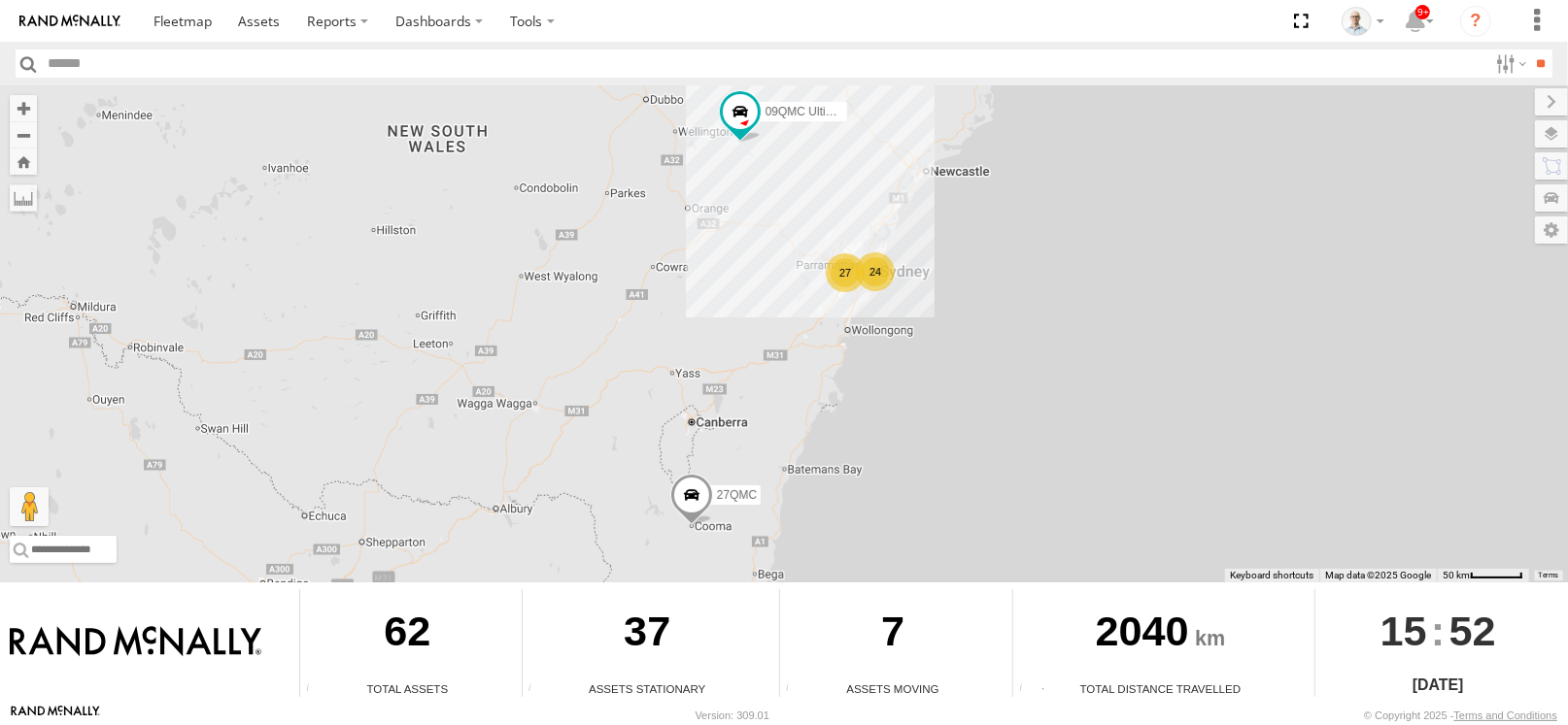
click at [875, 285] on div "24" at bounding box center [874, 271] width 39 height 39
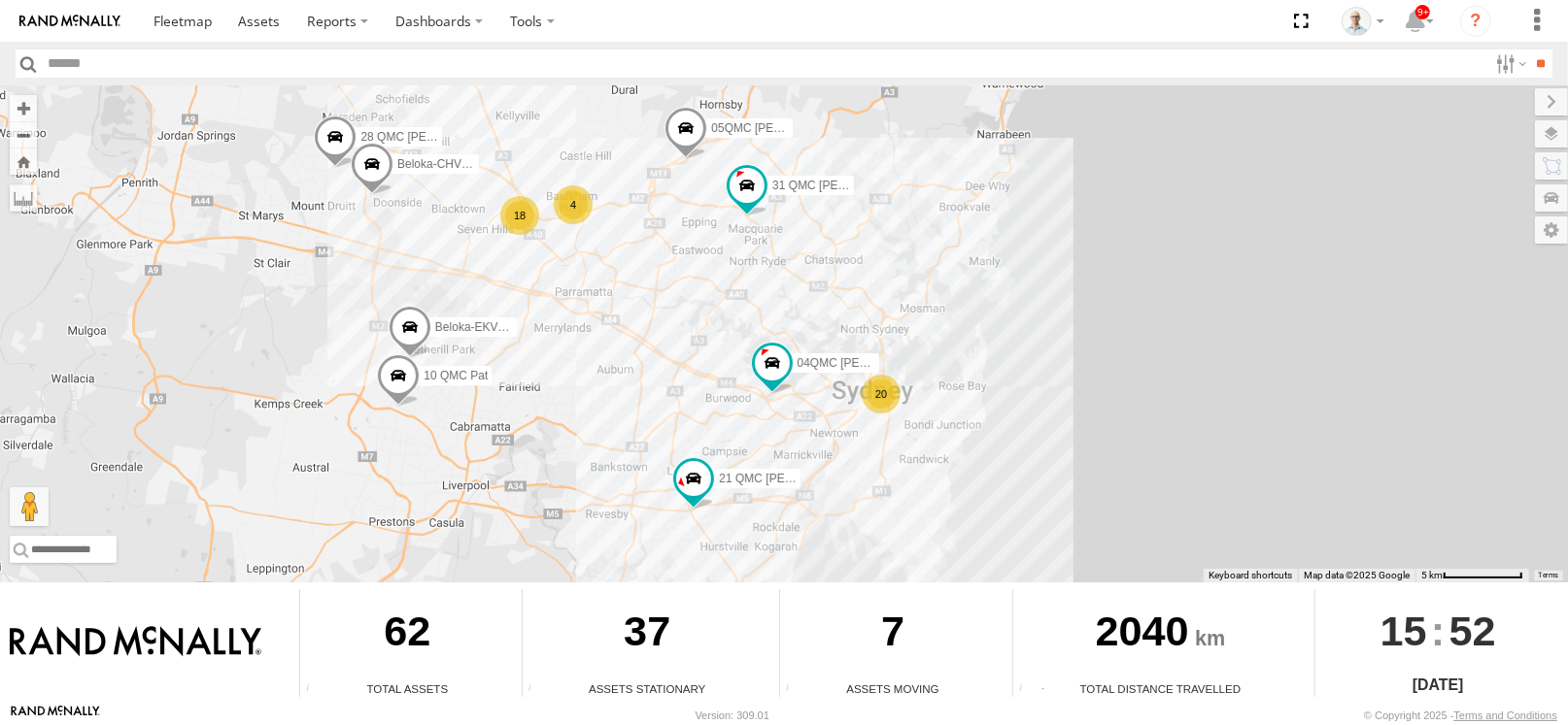
click at [884, 391] on div "20" at bounding box center [880, 393] width 39 height 39
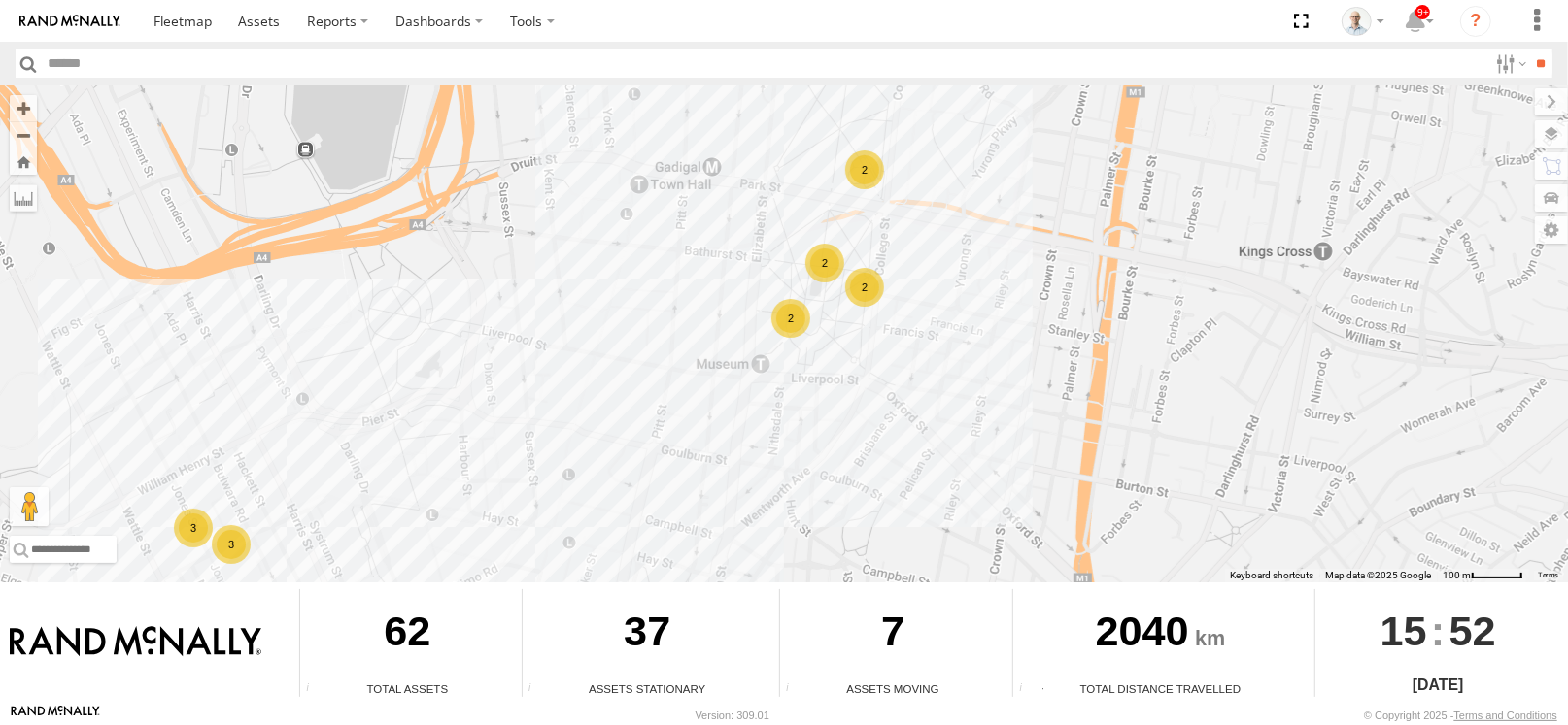
drag, startPoint x: 1004, startPoint y: 311, endPoint x: 996, endPoint y: 412, distance: 101.3
click at [997, 411] on div "09QMC Ultimo uber 27QMC 10 QMC Pat 21 QMC Pat Junior Beloka-EKV93V 31 QMC Torel…" at bounding box center [784, 334] width 1568 height 497
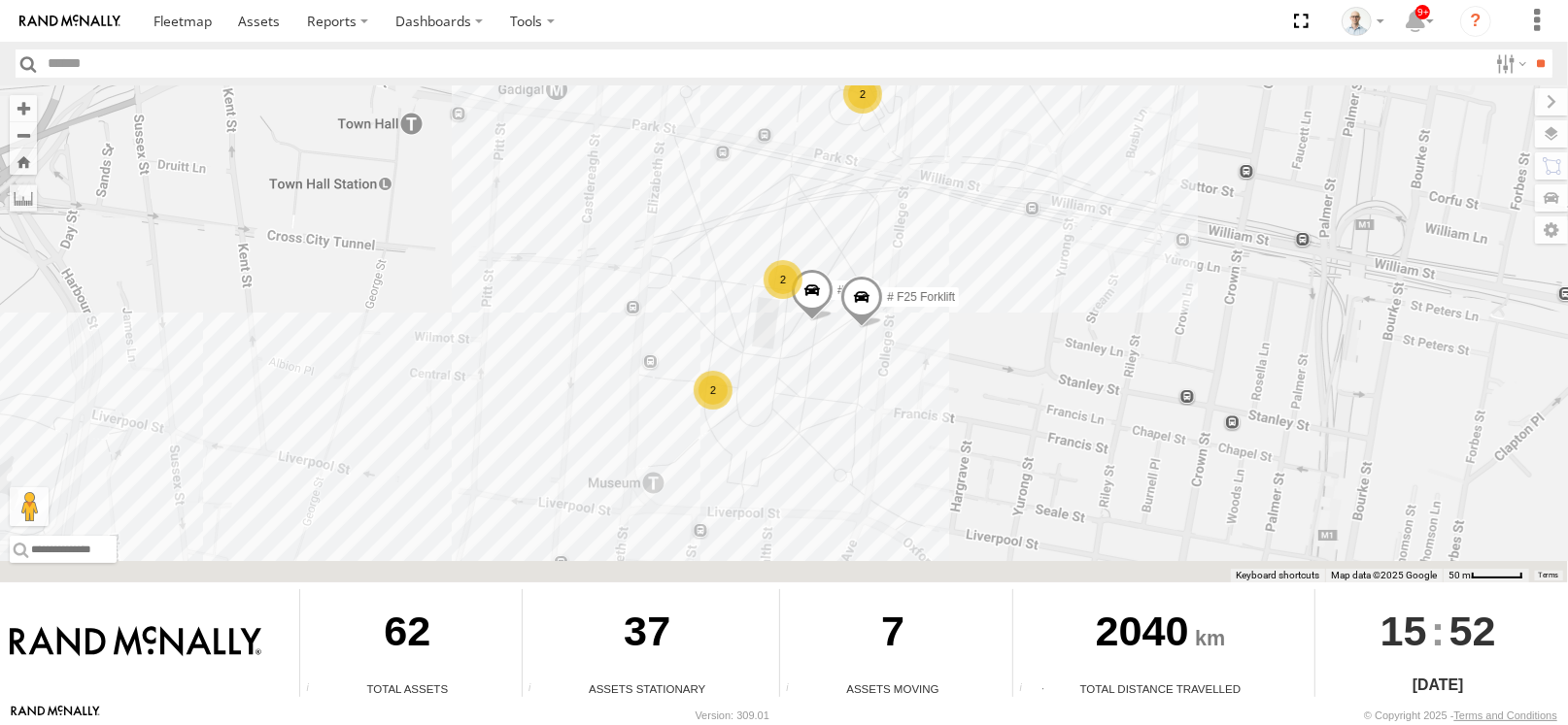
drag, startPoint x: 885, startPoint y: 464, endPoint x: 1106, endPoint y: 267, distance: 296.1
click at [1107, 266] on div "09QMC Ultimo uber 27QMC 10 QMC Pat 21 QMC Pat Junior Beloka-EKV93V 31 QMC Torel…" at bounding box center [784, 334] width 1568 height 497
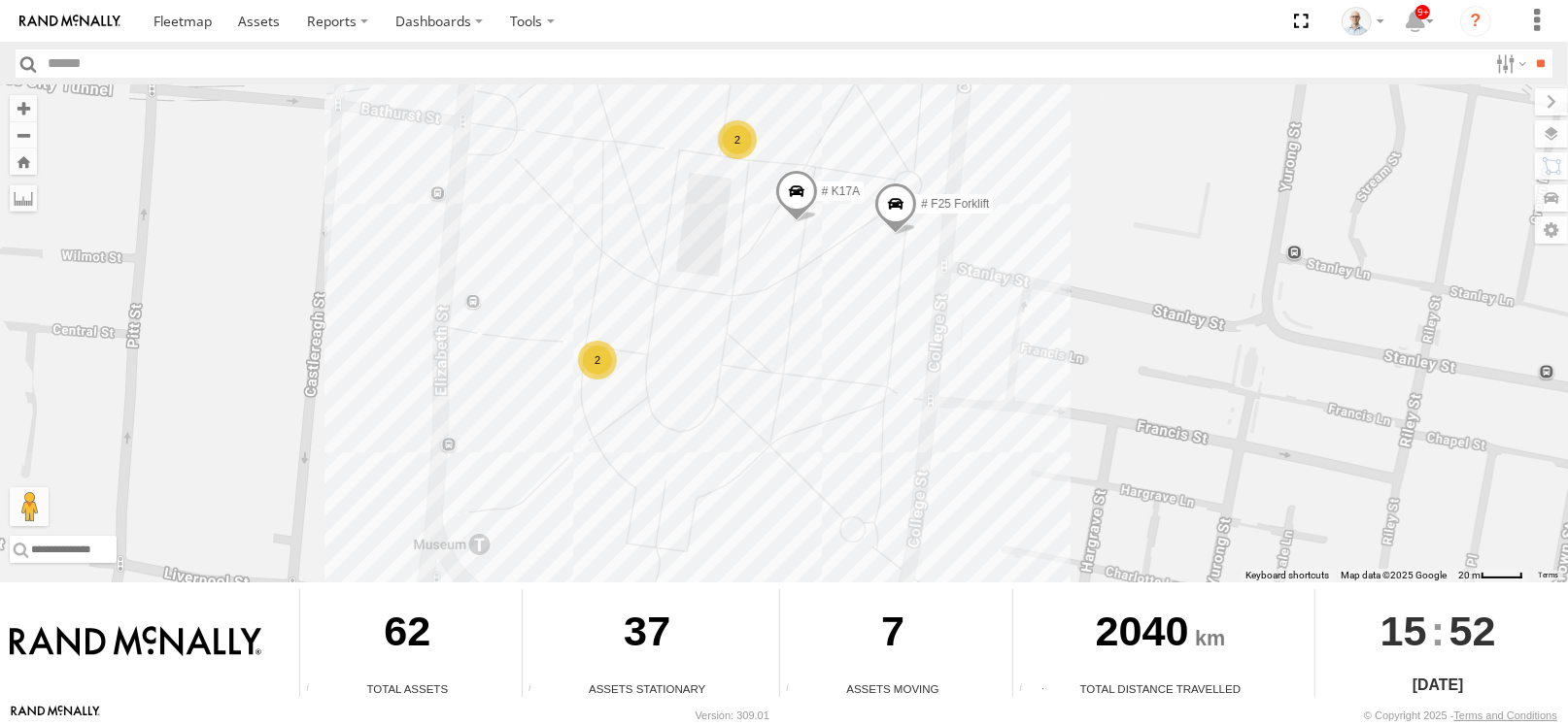
drag, startPoint x: 665, startPoint y: 302, endPoint x: 706, endPoint y: 358, distance: 69.4
click at [706, 358] on div "09QMC Ultimo uber 27QMC 10 QMC Pat 21 QMC Pat Junior Beloka-EKV93V 31 QMC Torel…" at bounding box center [784, 334] width 1568 height 497
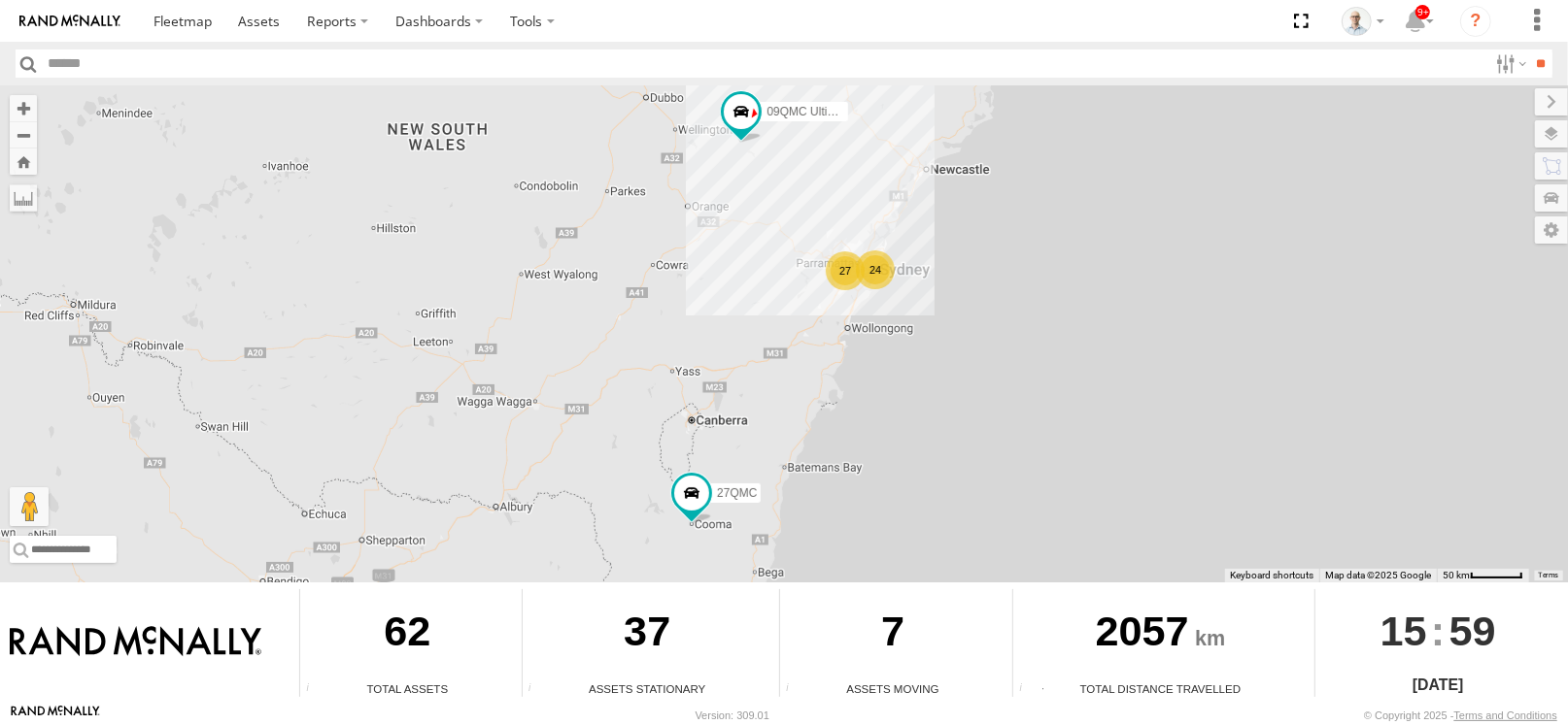
click at [843, 268] on div "27" at bounding box center [845, 270] width 39 height 39
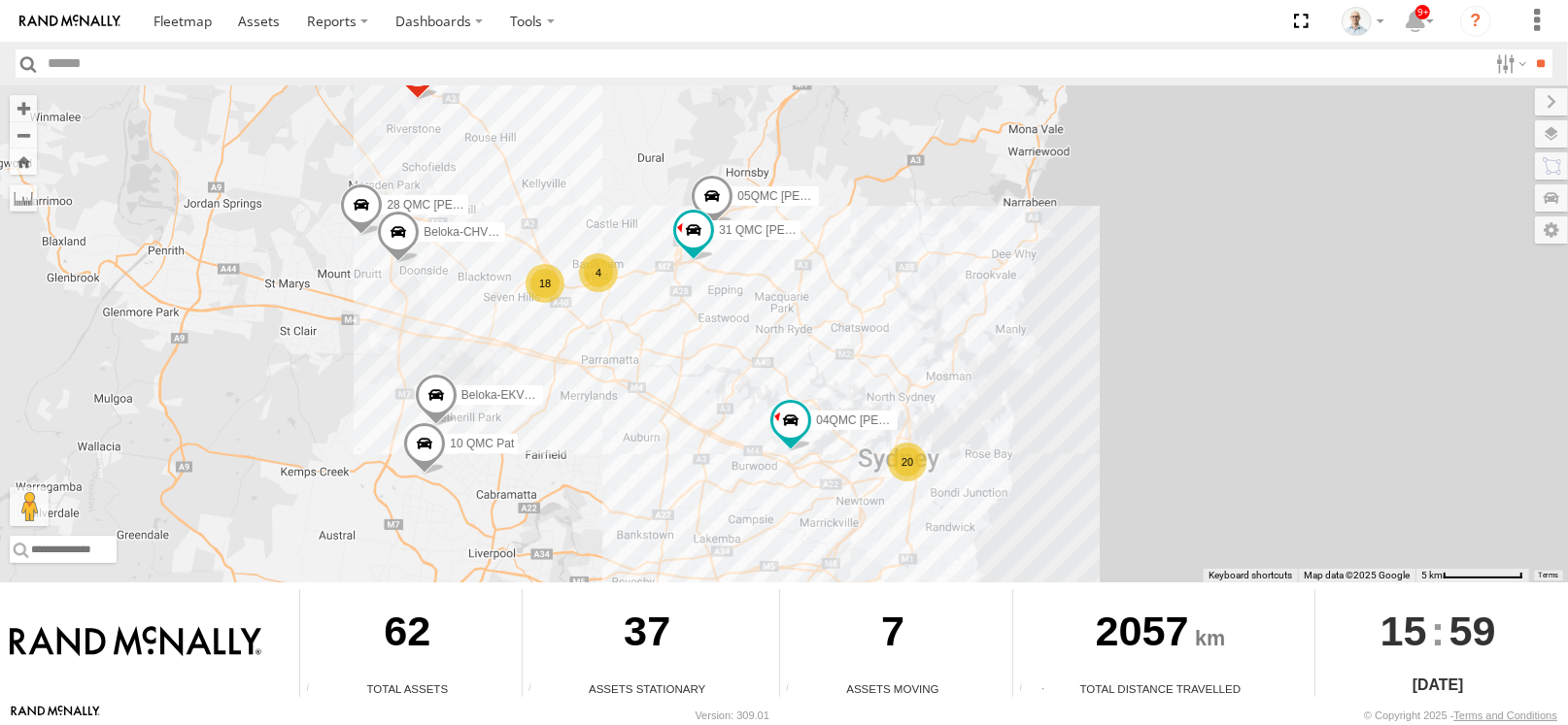
drag, startPoint x: 951, startPoint y: 373, endPoint x: 635, endPoint y: 326, distance: 319.5
click at [635, 326] on div "09QMC Ultimo uber 27QMC 20 10 QMC Pat 18 # KS75A Beloka-EKV93V 31 QMC Torell 05…" at bounding box center [784, 334] width 1568 height 497
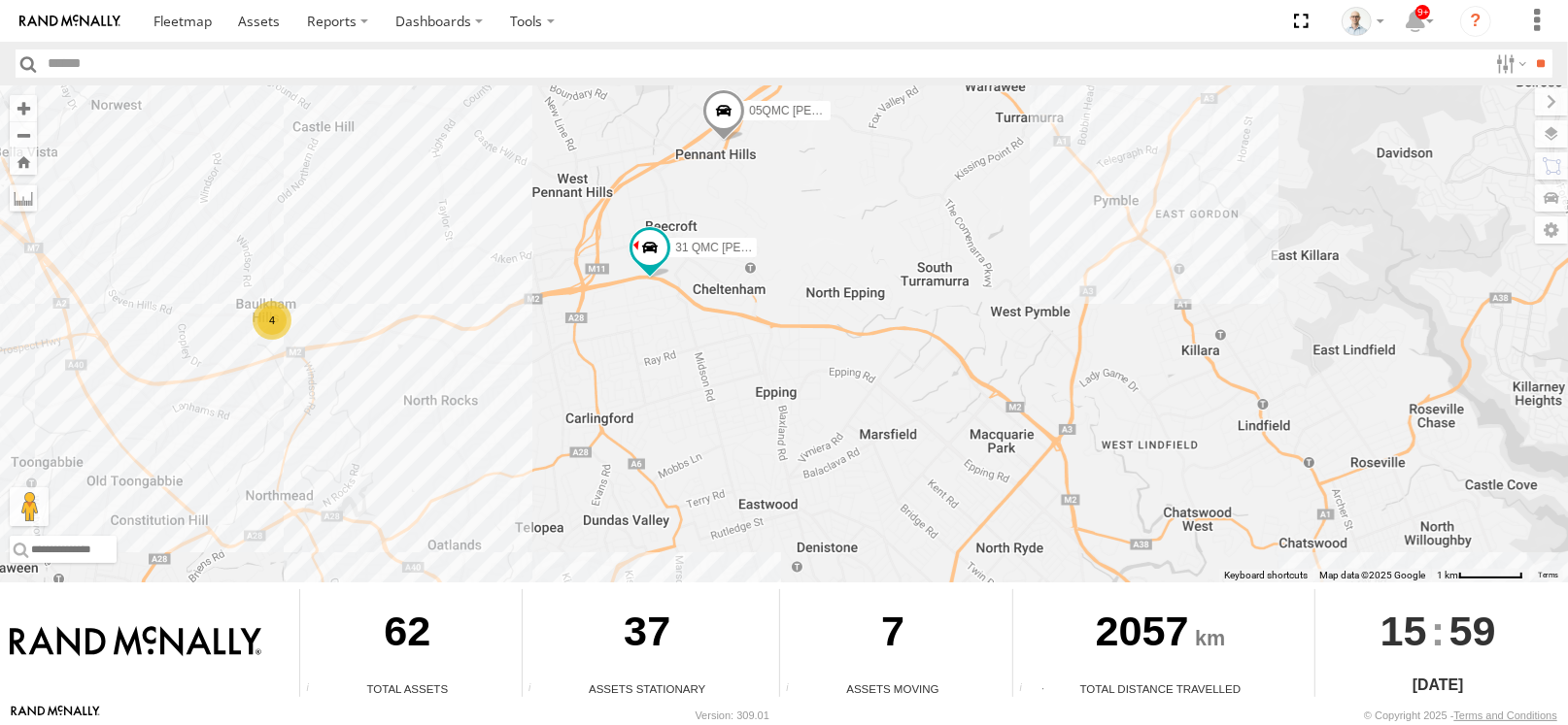
drag, startPoint x: 449, startPoint y: 277, endPoint x: 526, endPoint y: 304, distance: 81.6
click at [526, 304] on div "09QMC Ultimo uber 27QMC 10 QMC Pat # KS75A Beloka-EKV93V 31 QMC Torell 05QMC Ja…" at bounding box center [784, 334] width 1568 height 497
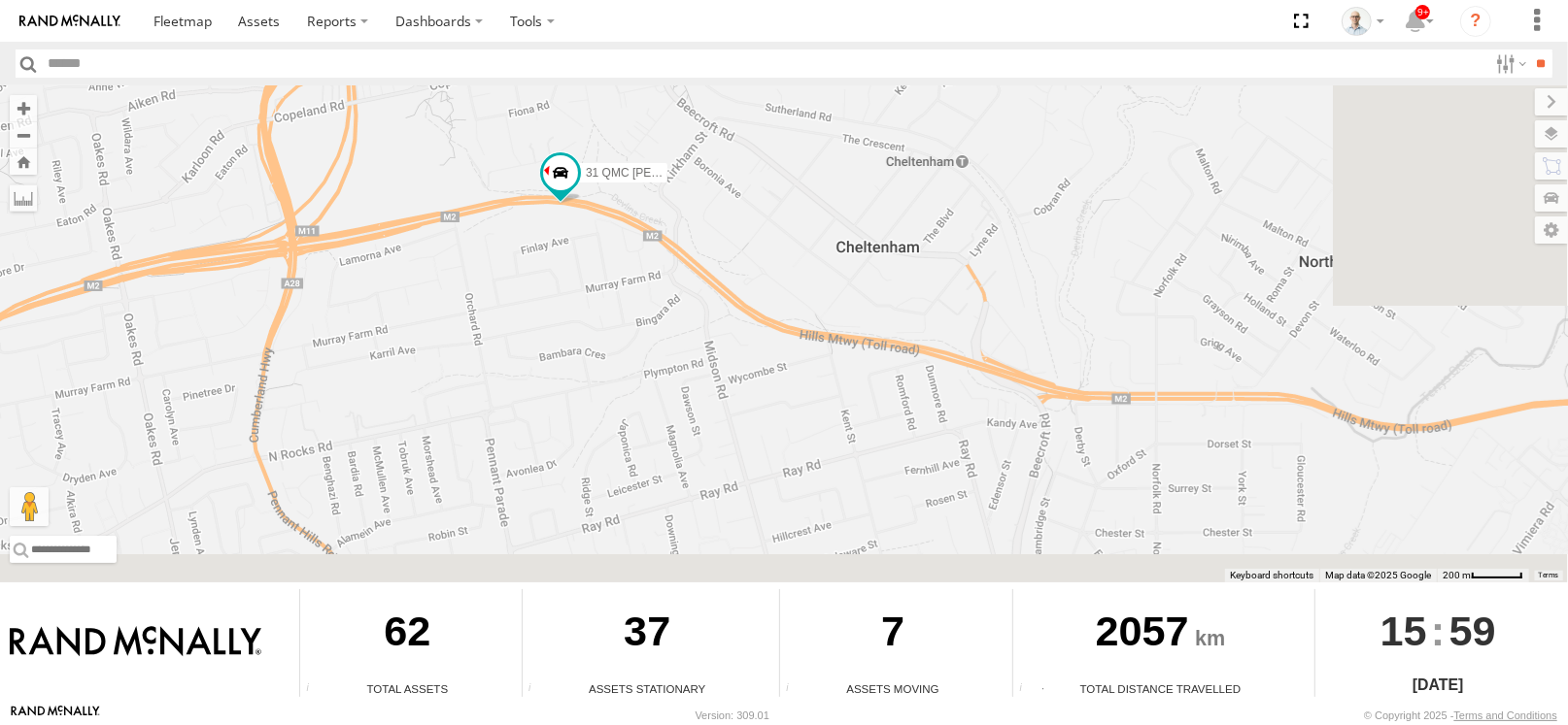
drag, startPoint x: 911, startPoint y: 401, endPoint x: 549, endPoint y: 114, distance: 462.0
click at [549, 114] on div "09QMC Ultimo uber 27QMC 10 QMC Pat # KS75A Beloka-EKV93V 31 QMC Torell 05QMC Ja…" at bounding box center [784, 334] width 1568 height 497
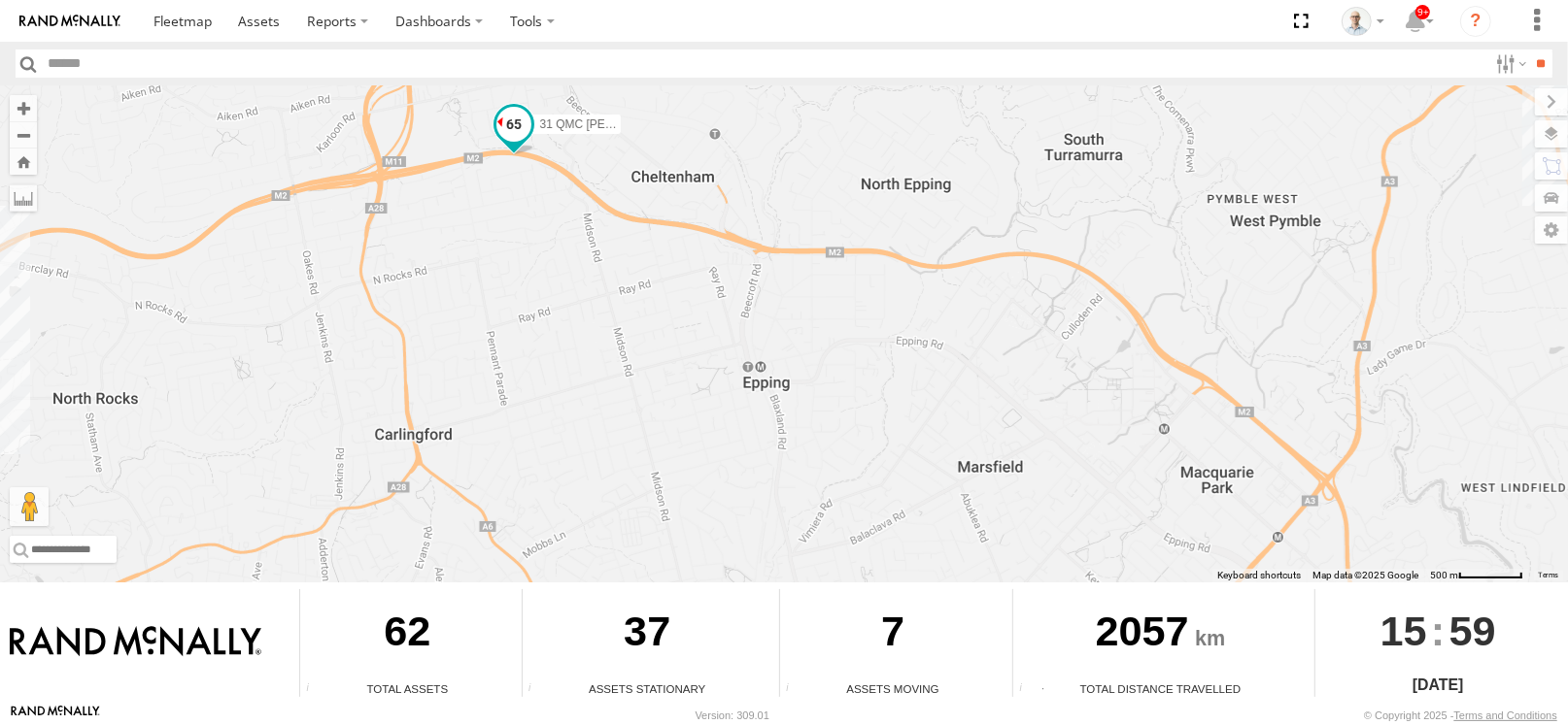
click at [520, 131] on span at bounding box center [514, 124] width 35 height 35
click at [527, 123] on label at bounding box center [521, 126] width 38 height 14
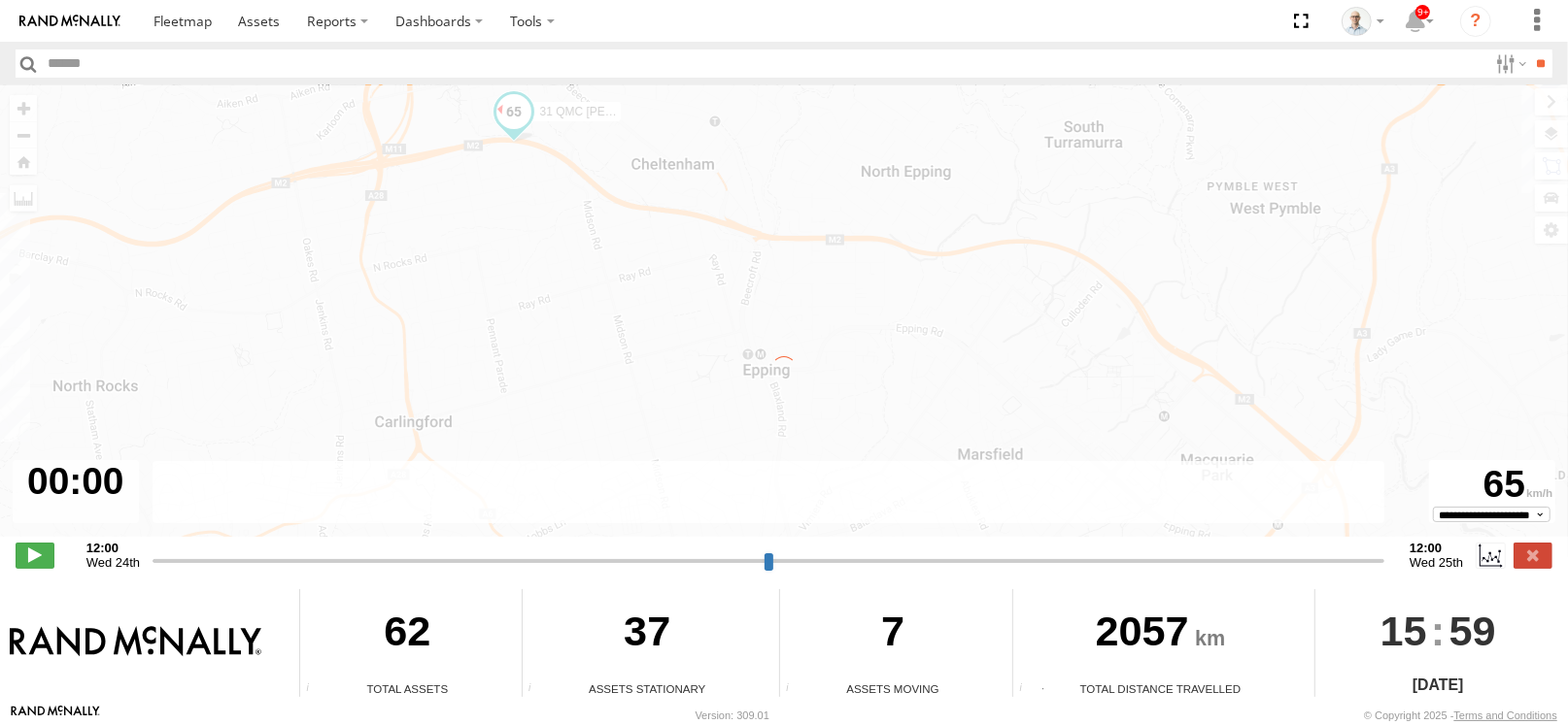
type input "**********"
